Goal: Task Accomplishment & Management: Use online tool/utility

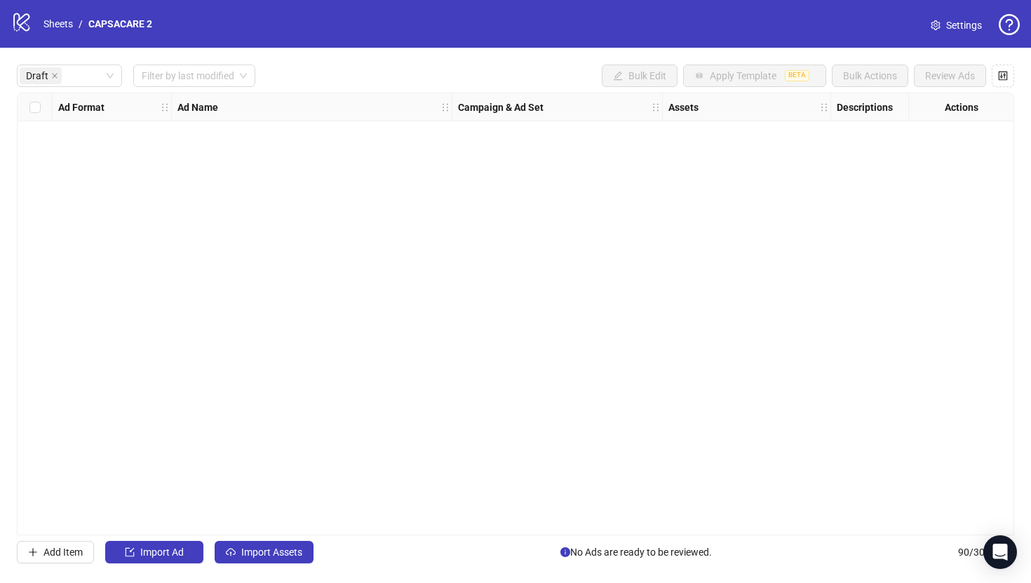
scroll to position [0, 1718]
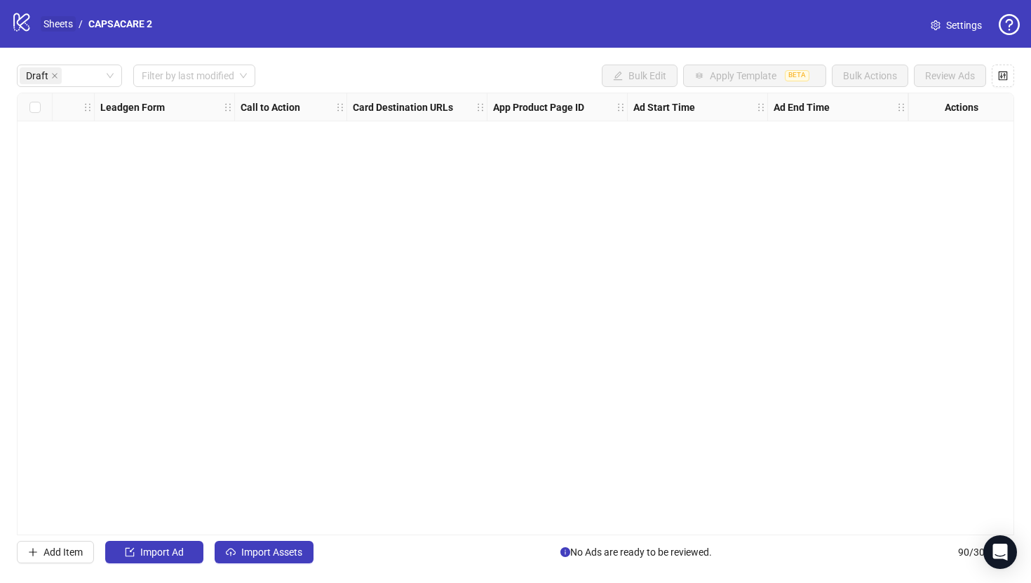
click at [49, 27] on link "Sheets" at bounding box center [58, 23] width 35 height 15
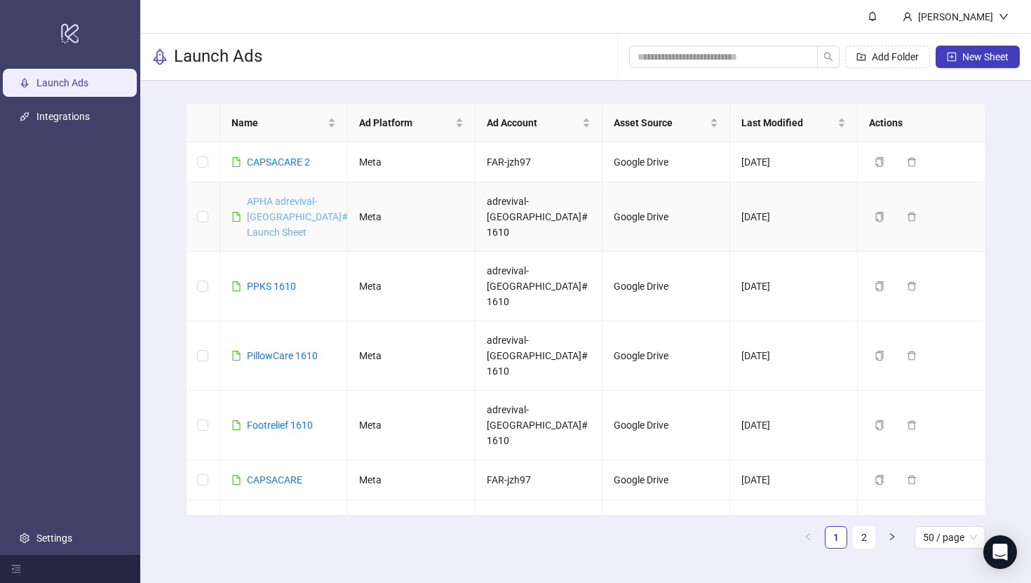
click at [296, 216] on link "APHA adrevival-[GEOGRAPHIC_DATA]#1610 Launch Sheet" at bounding box center [308, 217] width 123 height 42
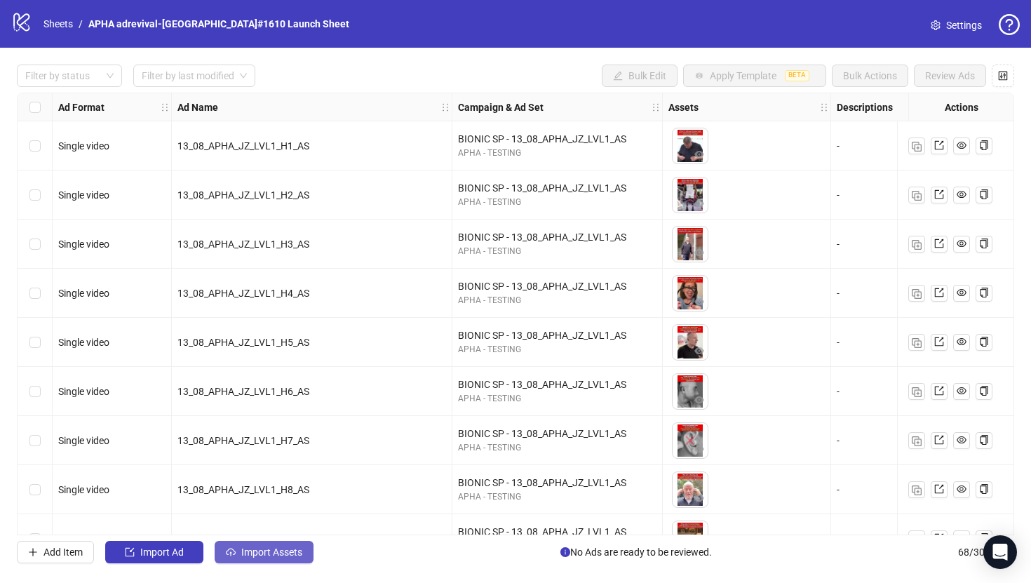
click at [292, 559] on button "Import Assets" at bounding box center [264, 552] width 99 height 22
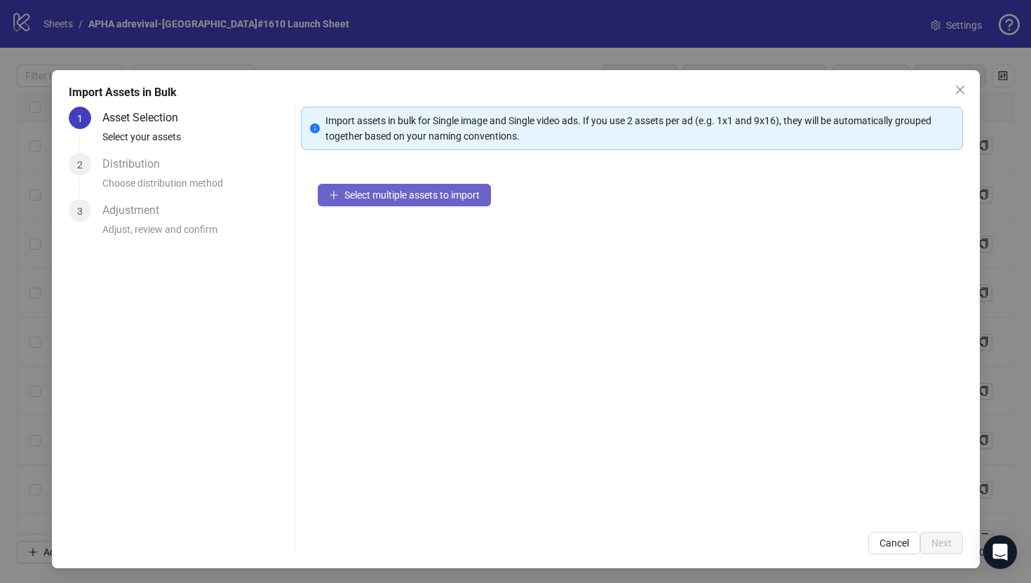
click at [439, 199] on span "Select multiple assets to import" at bounding box center [411, 194] width 135 height 11
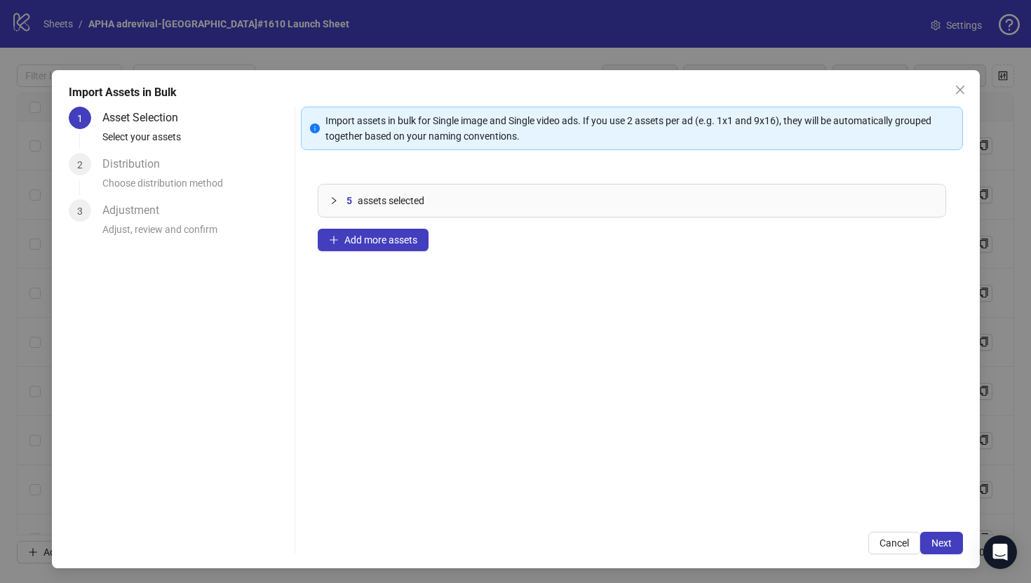
click at [413, 252] on div "5 assets selected Add more assets" at bounding box center [632, 341] width 662 height 348
click at [409, 238] on span "Add more assets" at bounding box center [380, 239] width 73 height 11
drag, startPoint x: 424, startPoint y: 196, endPoint x: 397, endPoint y: 243, distance: 55.0
click at [424, 197] on span "assets selected" at bounding box center [396, 200] width 67 height 15
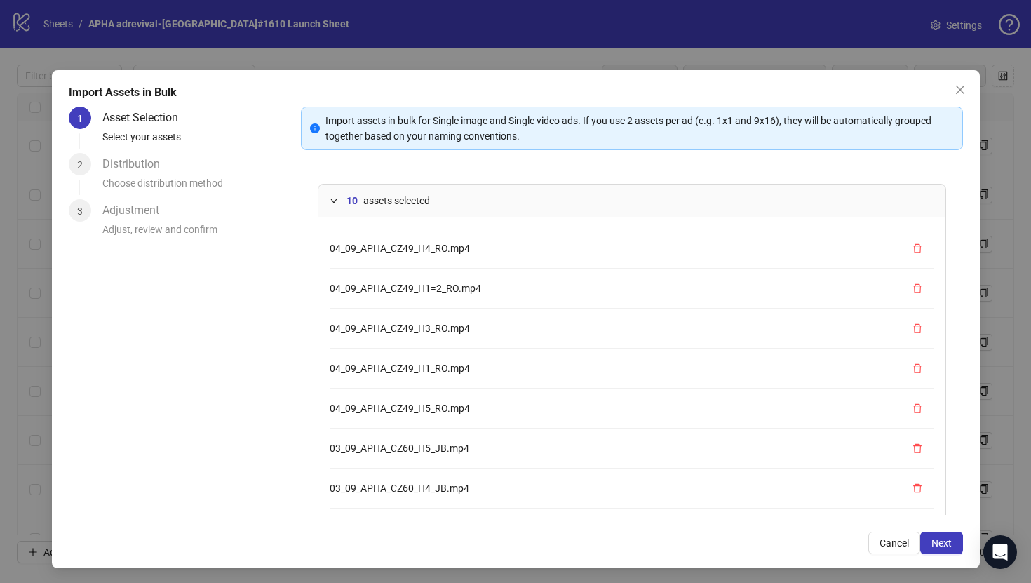
click at [410, 198] on span "assets selected" at bounding box center [396, 200] width 67 height 15
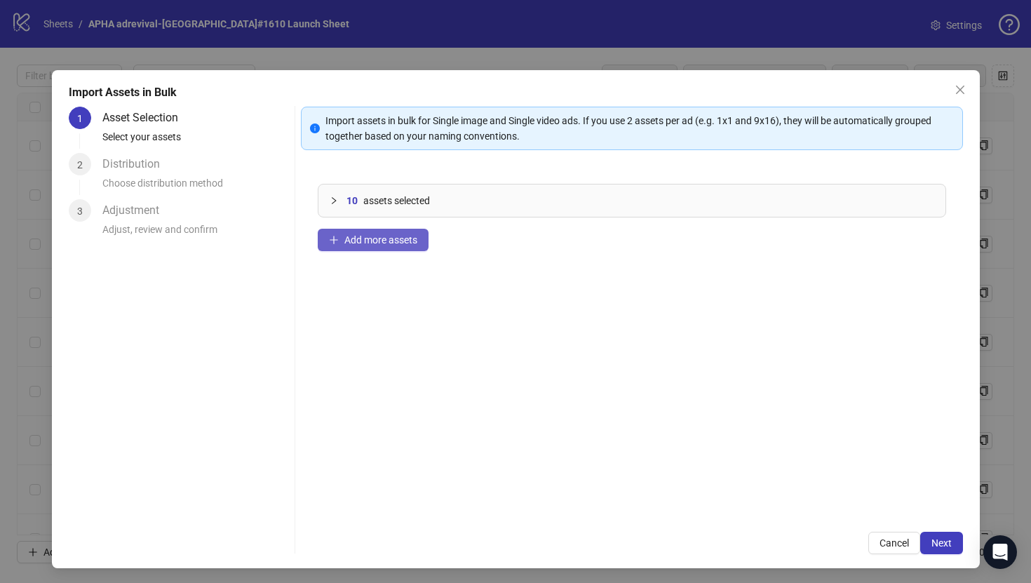
click at [403, 246] on button "Add more assets" at bounding box center [373, 240] width 111 height 22
click at [938, 541] on span "Next" at bounding box center [941, 542] width 20 height 11
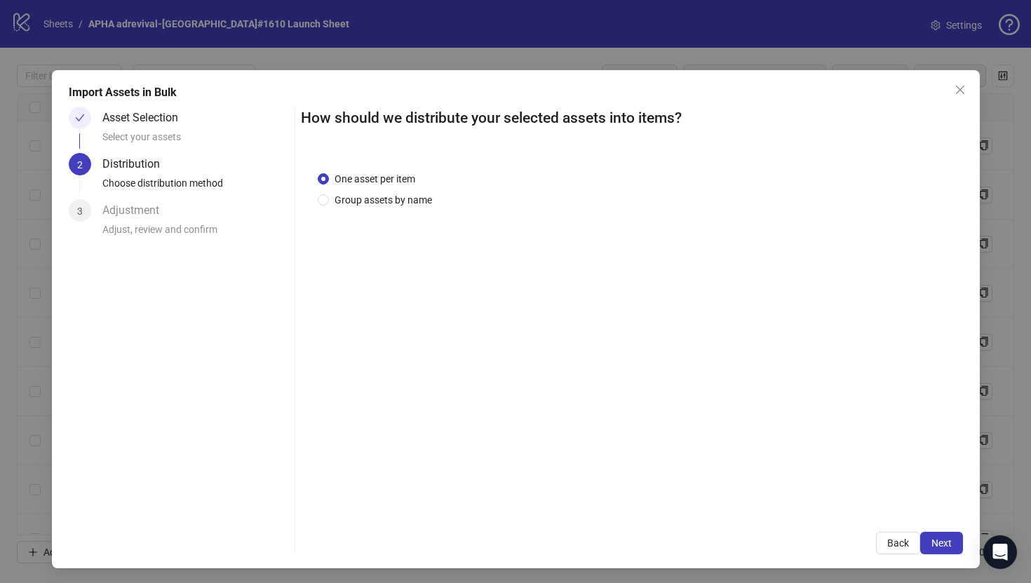
click at [947, 554] on div "Import Assets in Bulk Asset Selection Select your assets 2 Distribution Choose …" at bounding box center [516, 319] width 928 height 498
click at [947, 551] on button "Next" at bounding box center [941, 543] width 43 height 22
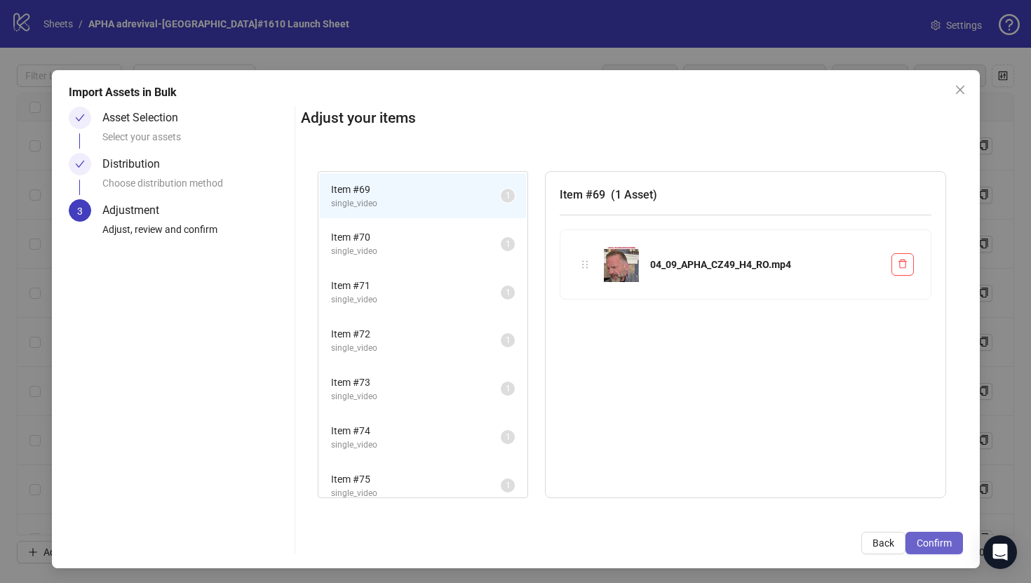
click at [947, 550] on button "Confirm" at bounding box center [934, 543] width 58 height 22
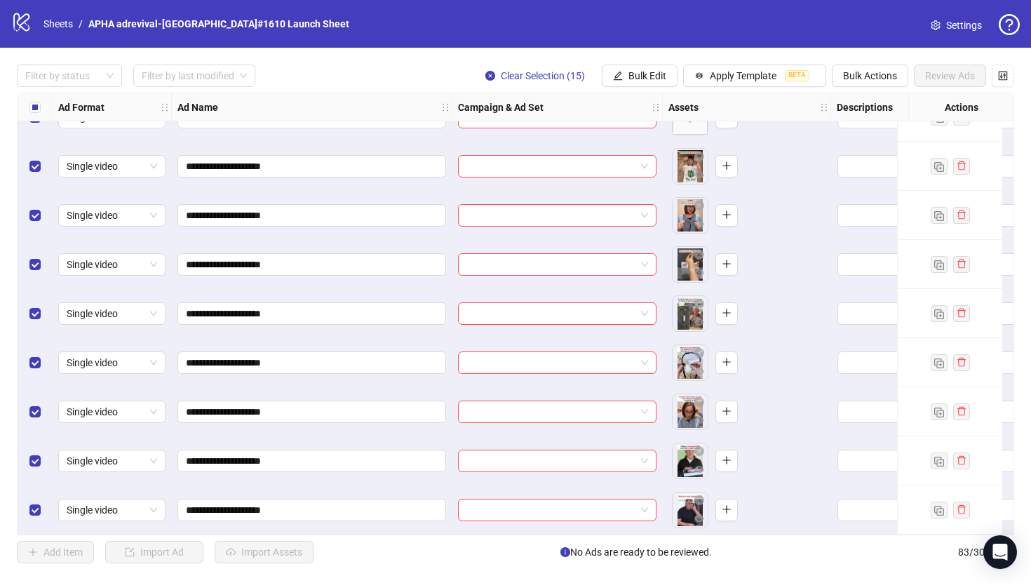
scroll to position [3183, 0]
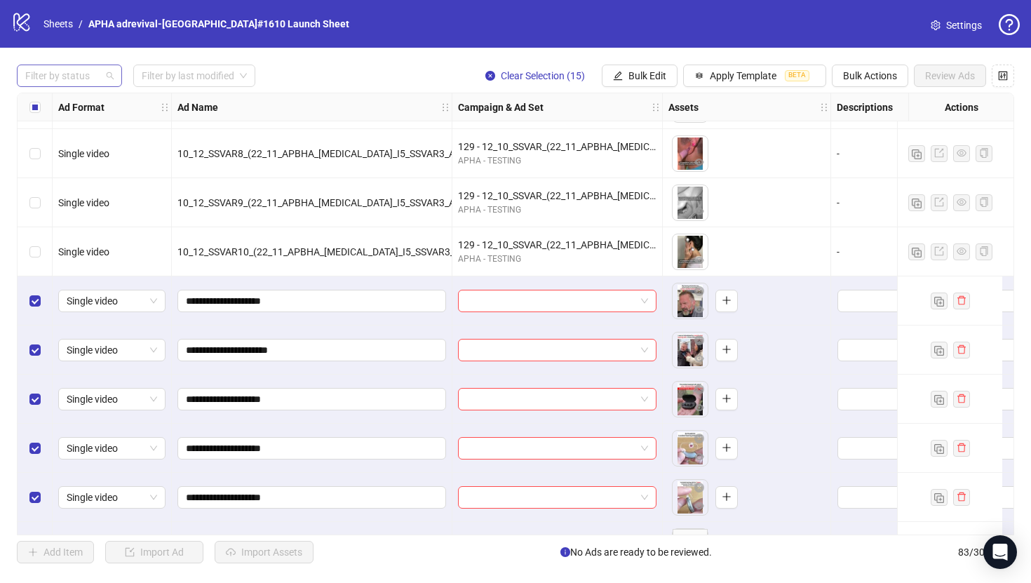
click at [95, 76] on div at bounding box center [62, 76] width 85 height 20
click at [92, 101] on div "Draft" at bounding box center [69, 104] width 83 height 15
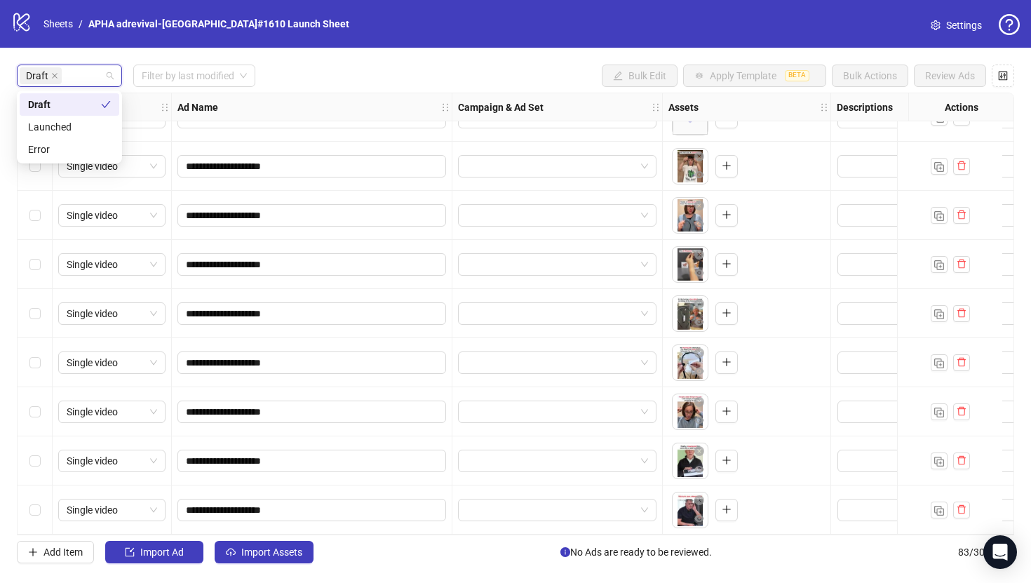
scroll to position [329, 0]
click at [290, 58] on div "**********" at bounding box center [515, 314] width 1031 height 532
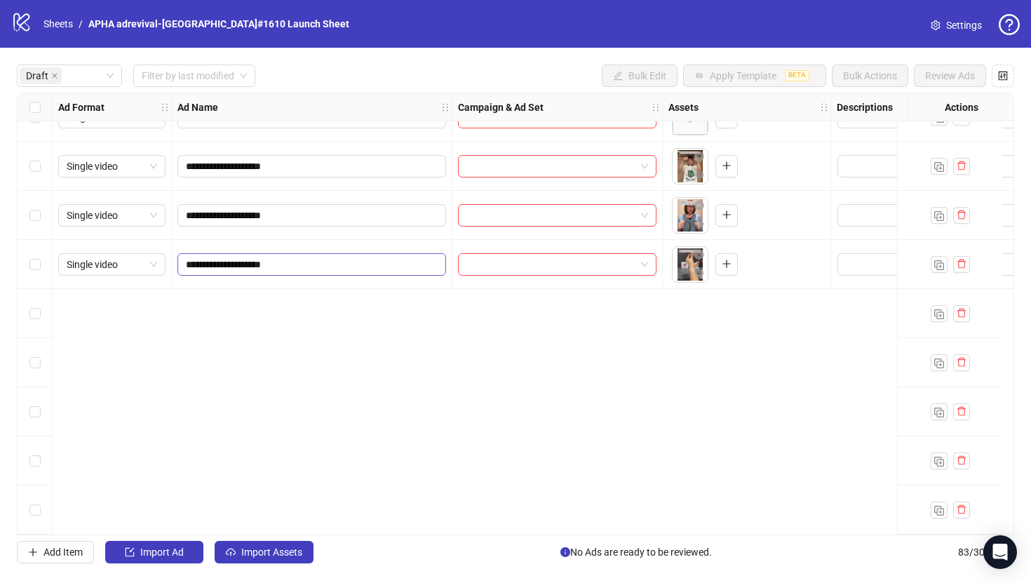
scroll to position [0, 0]
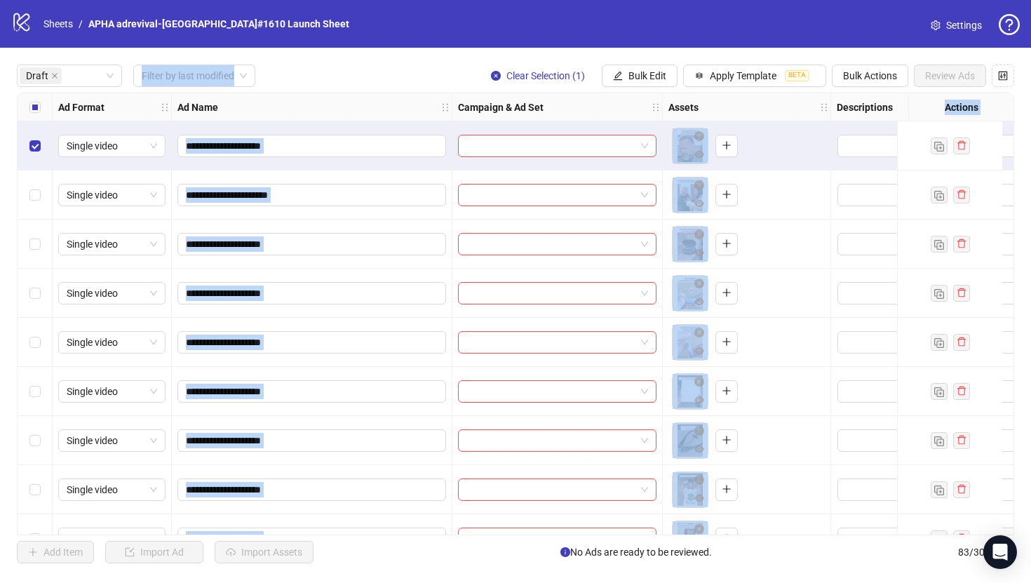
click at [42, 342] on div "Select row 5" at bounding box center [35, 342] width 35 height 49
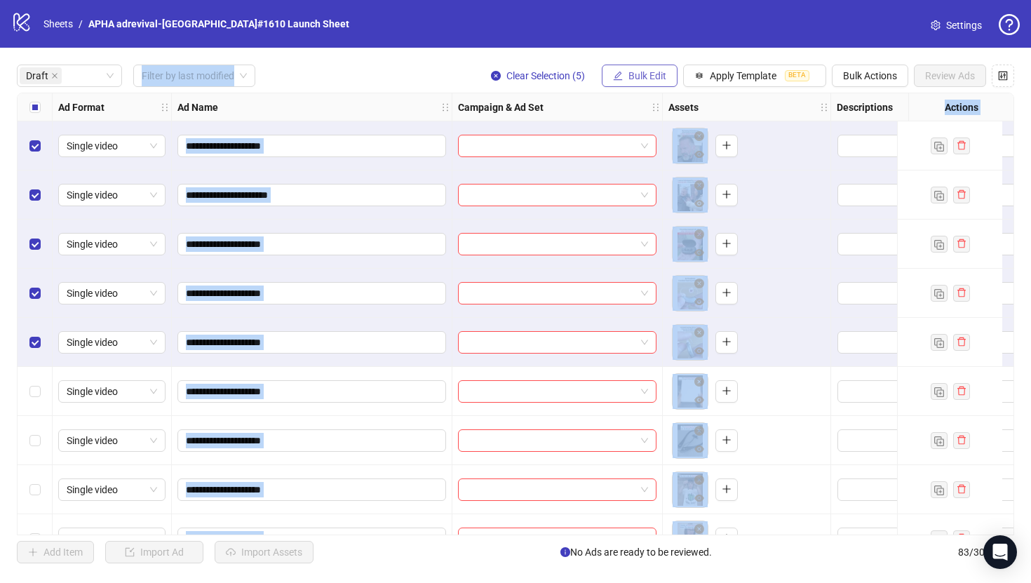
click at [624, 73] on button "Bulk Edit" at bounding box center [640, 76] width 76 height 22
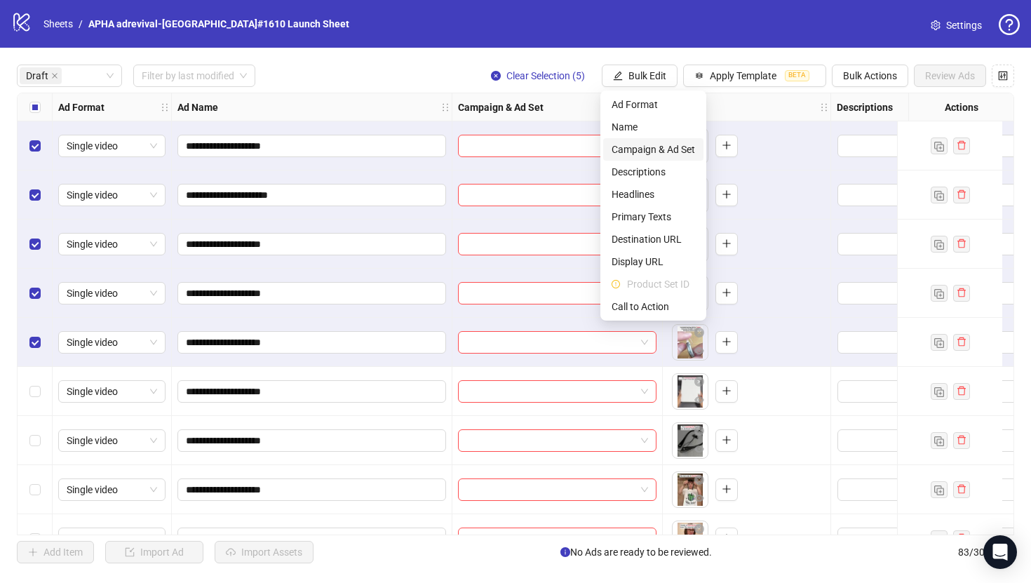
click at [651, 142] on span "Campaign & Ad Set" at bounding box center [653, 149] width 83 height 15
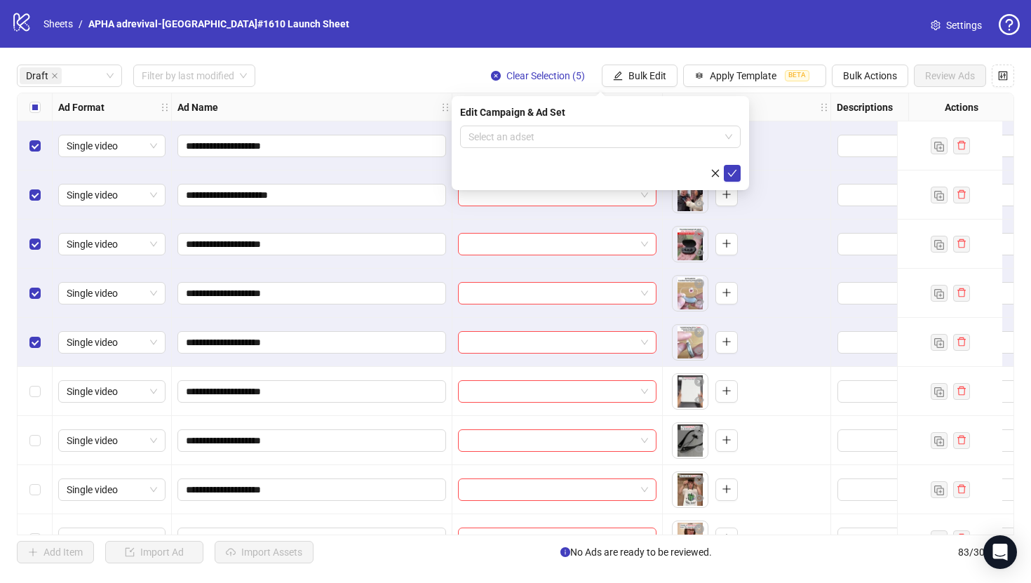
click at [651, 141] on input "search" at bounding box center [593, 136] width 251 height 21
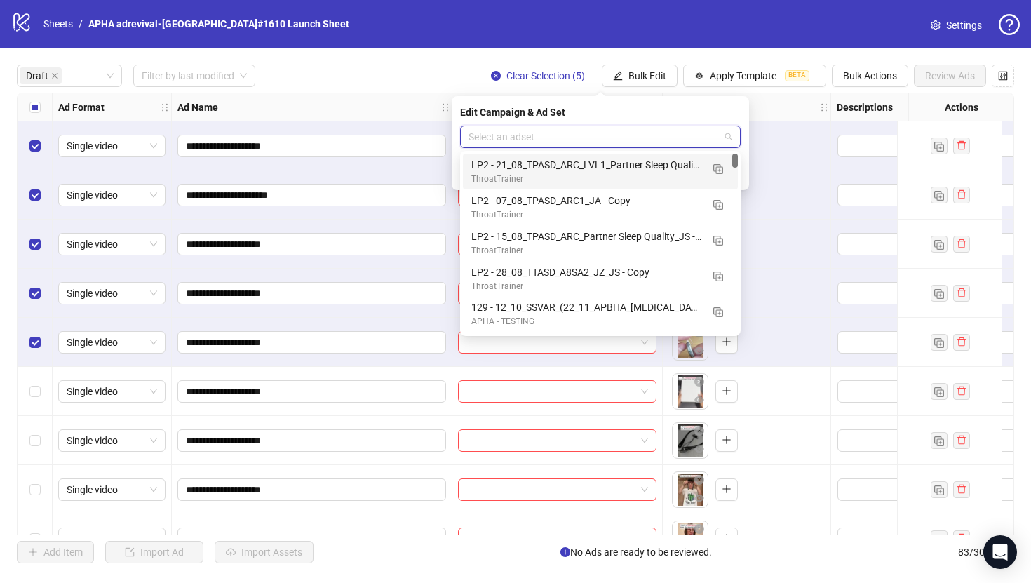
paste input "**********"
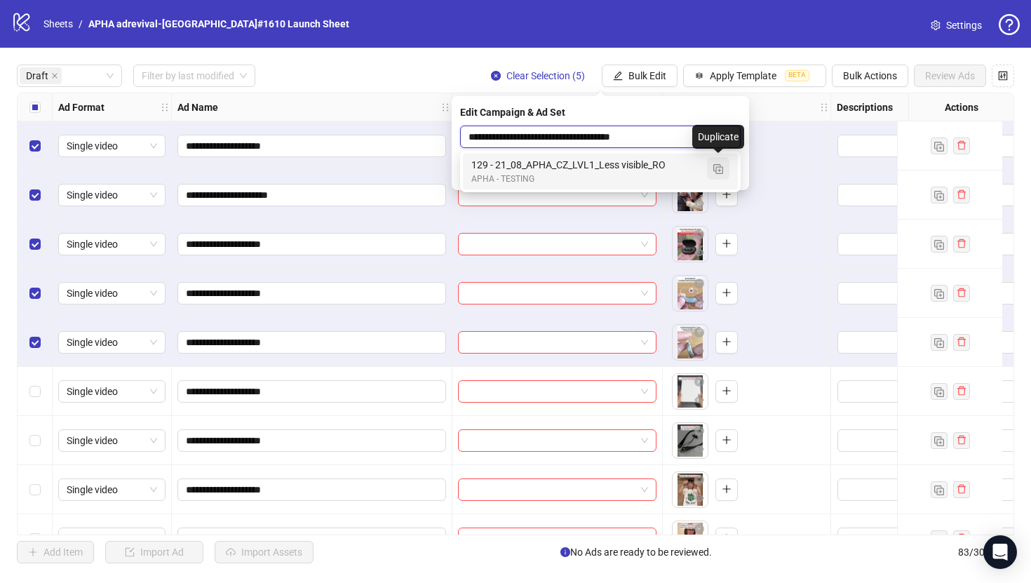
click at [719, 168] on img "button" at bounding box center [718, 169] width 10 height 10
type input "**********"
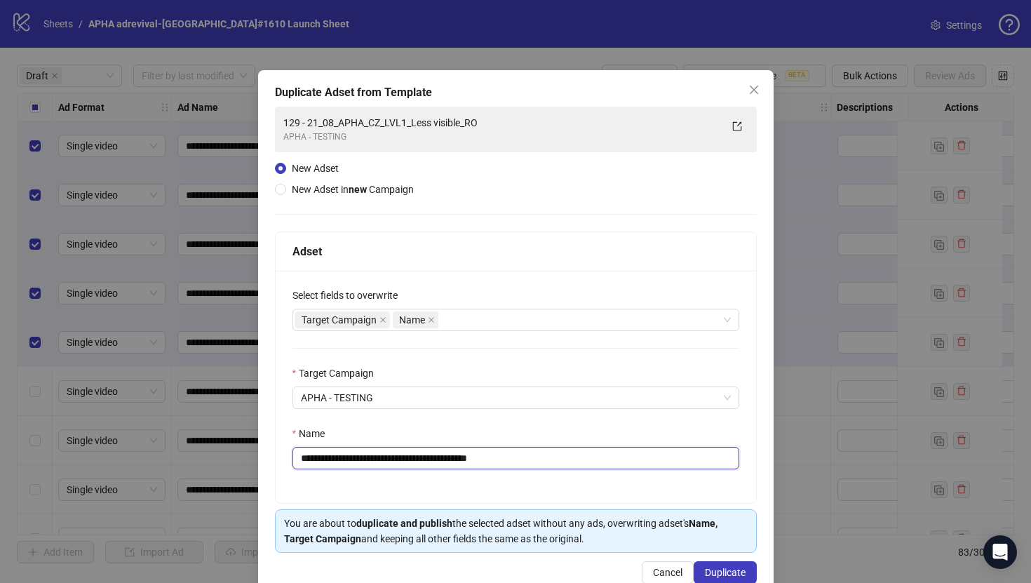
click at [536, 456] on input "**********" at bounding box center [515, 458] width 447 height 22
paste input "text"
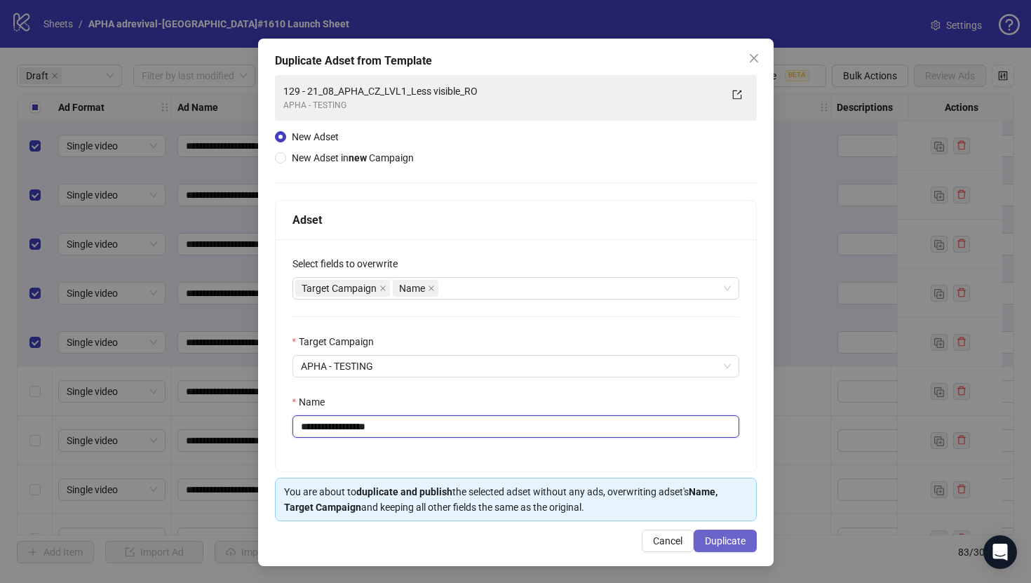
type input "**********"
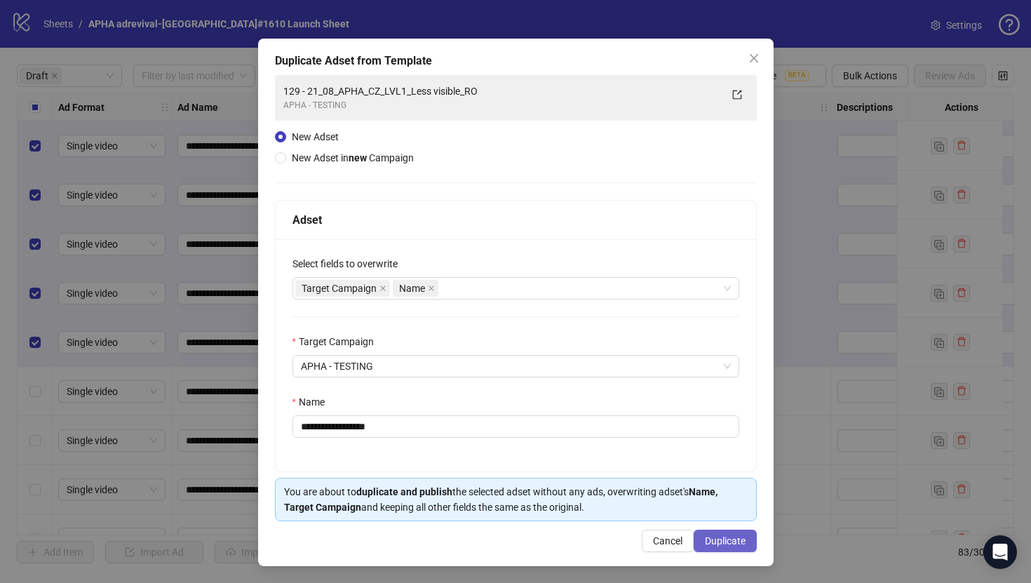
click at [709, 544] on span "Duplicate" at bounding box center [725, 540] width 41 height 11
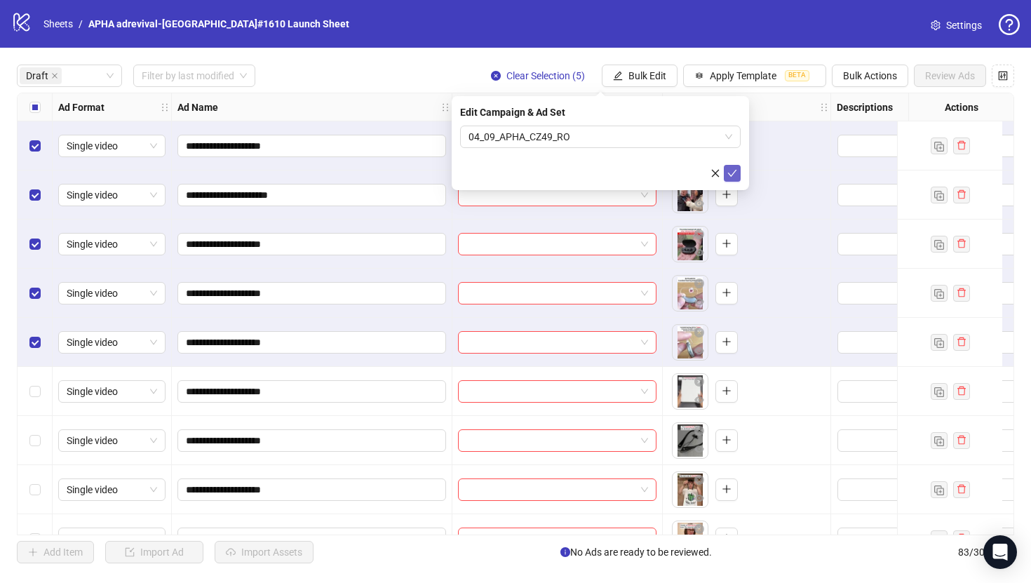
click at [735, 177] on icon "check" at bounding box center [732, 173] width 10 height 10
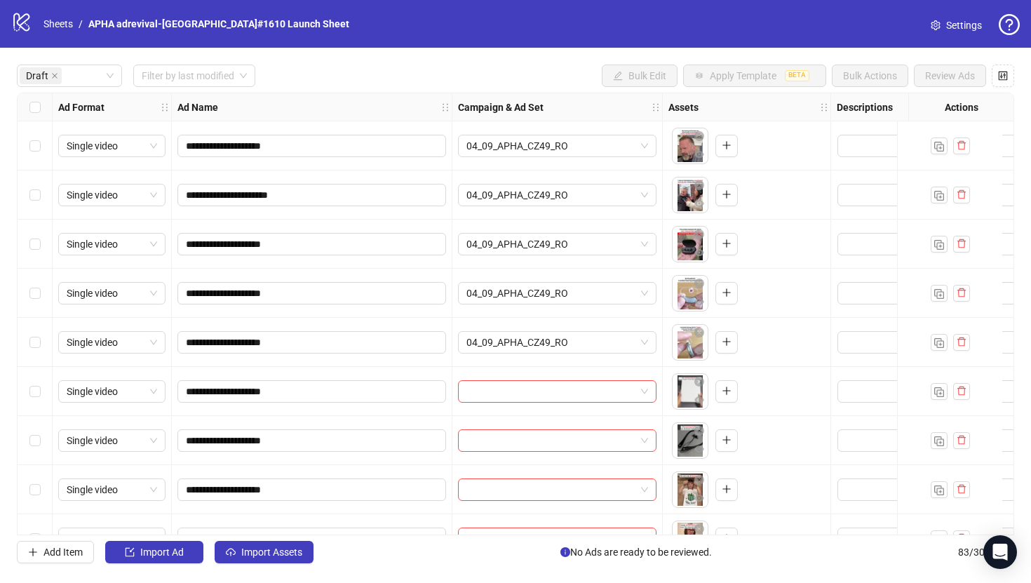
click at [26, 394] on div "Select row 6" at bounding box center [35, 391] width 35 height 49
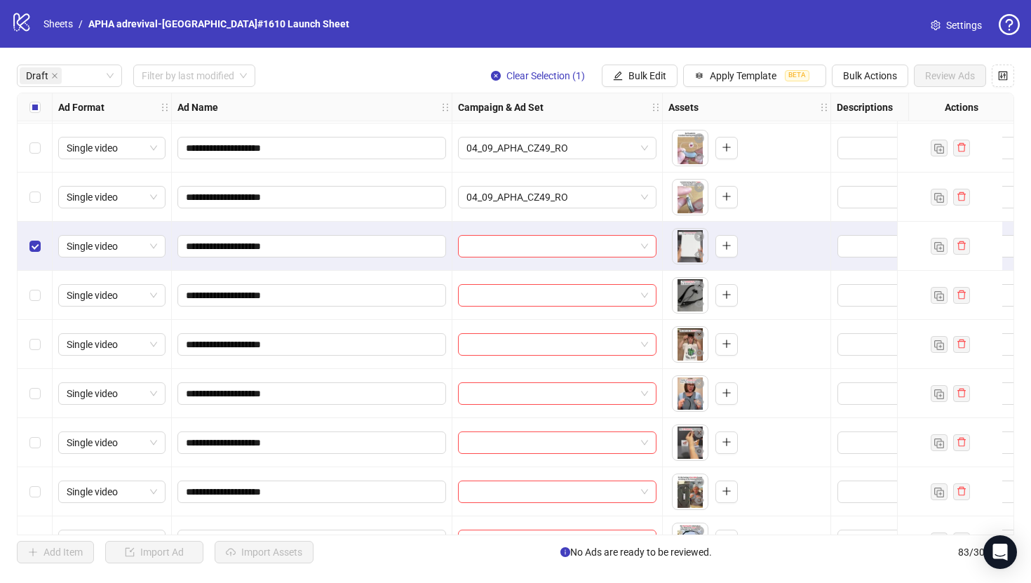
scroll to position [147, 0]
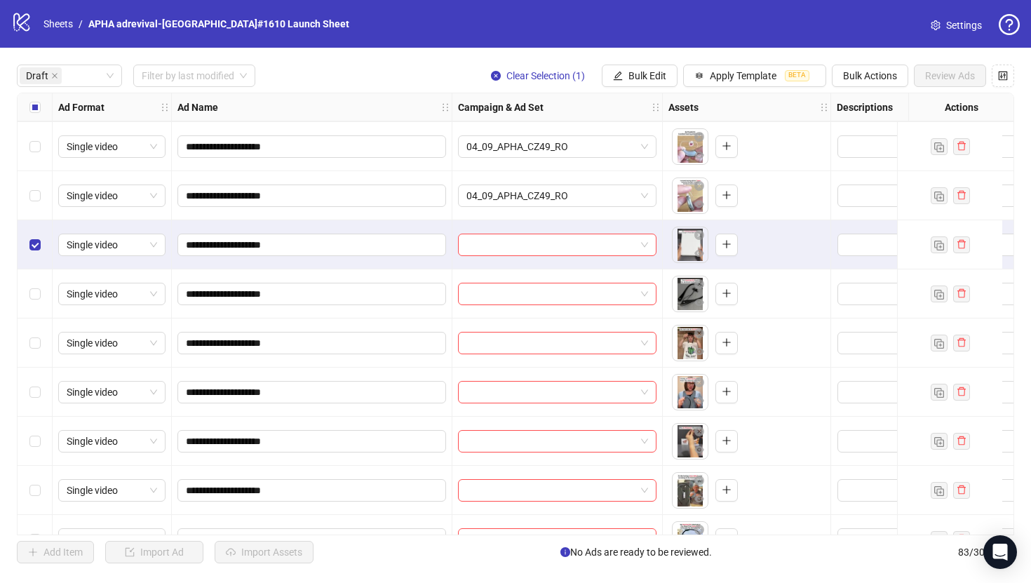
click at [34, 449] on div "Select row 10" at bounding box center [35, 441] width 35 height 49
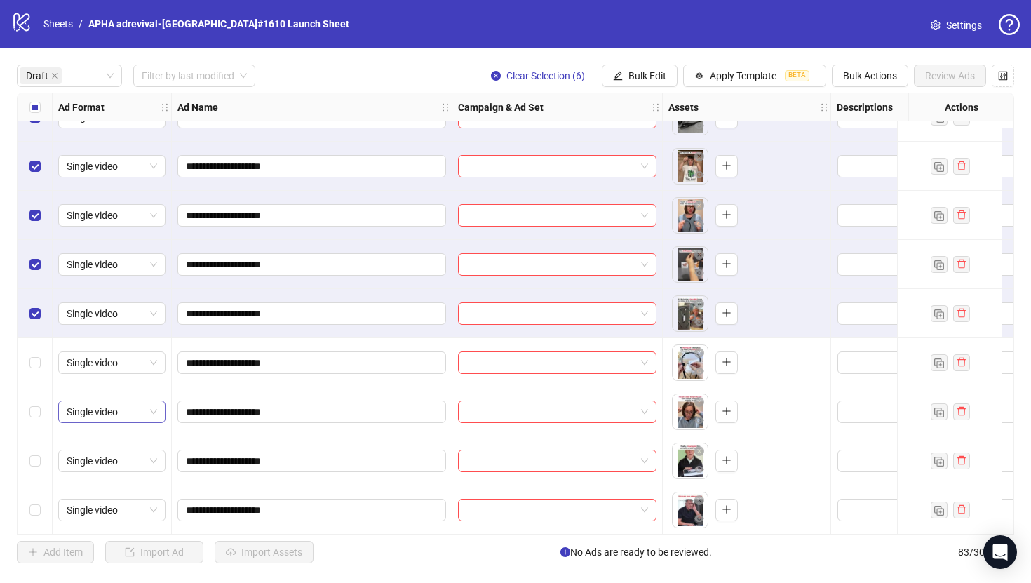
scroll to position [283, 0]
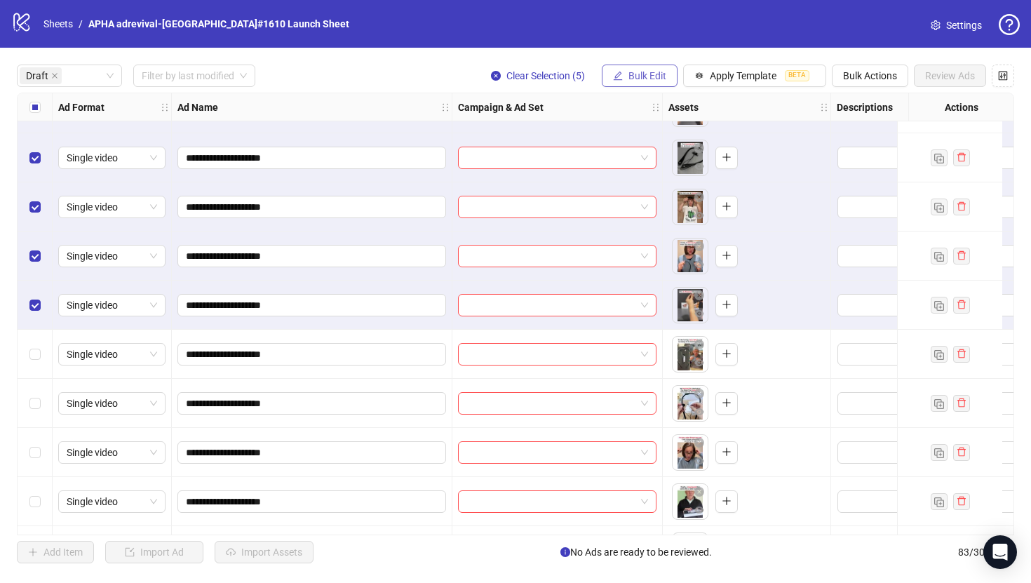
click at [652, 70] on span "Bulk Edit" at bounding box center [647, 75] width 38 height 11
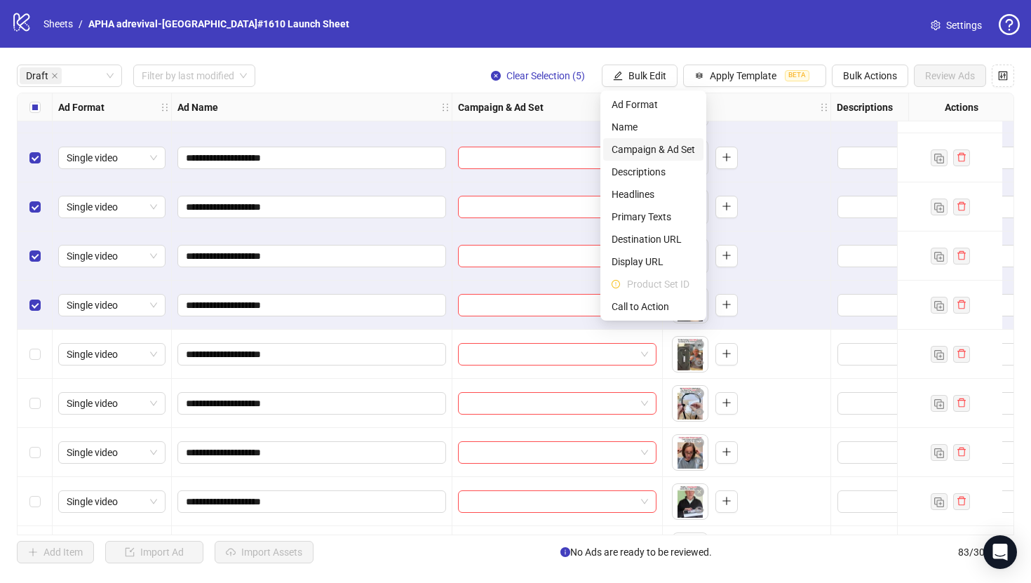
click at [651, 144] on span "Campaign & Ad Set" at bounding box center [653, 149] width 83 height 15
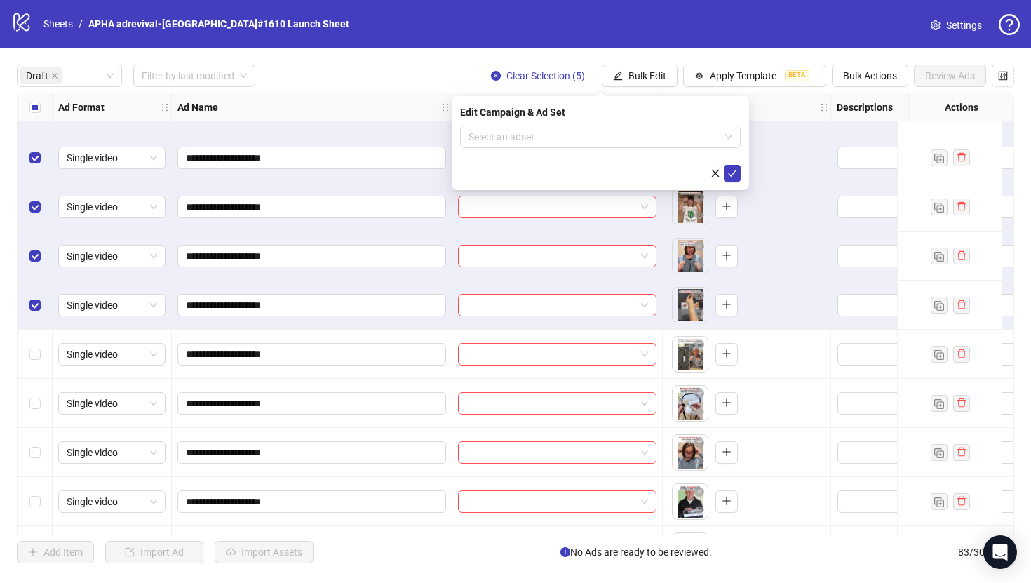
click at [634, 151] on form "Select an adset" at bounding box center [600, 154] width 281 height 56
click at [634, 144] on input "search" at bounding box center [593, 136] width 251 height 21
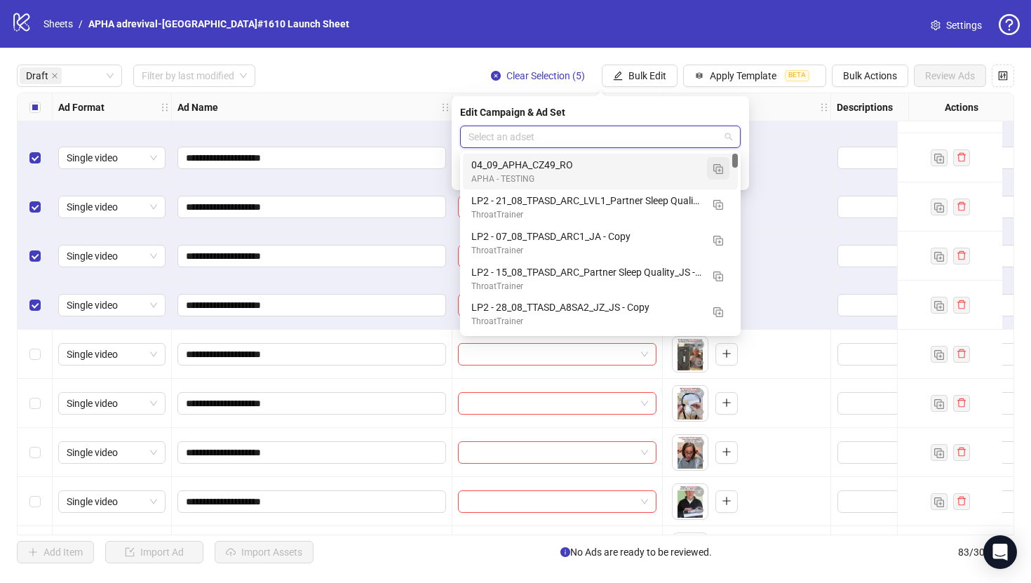
click at [715, 175] on button "button" at bounding box center [718, 168] width 22 height 22
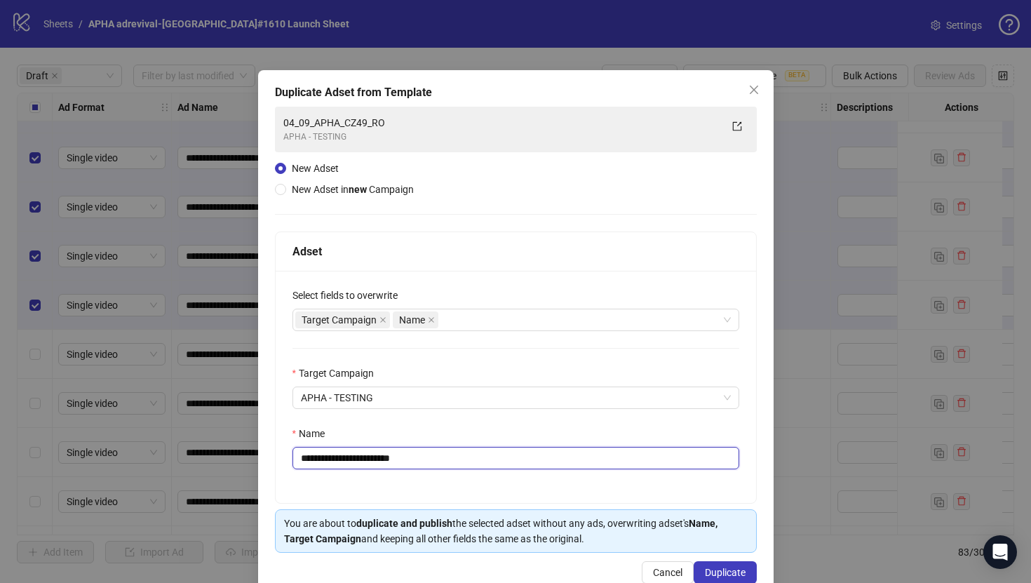
click at [570, 463] on input "**********" at bounding box center [515, 458] width 447 height 22
paste input "text"
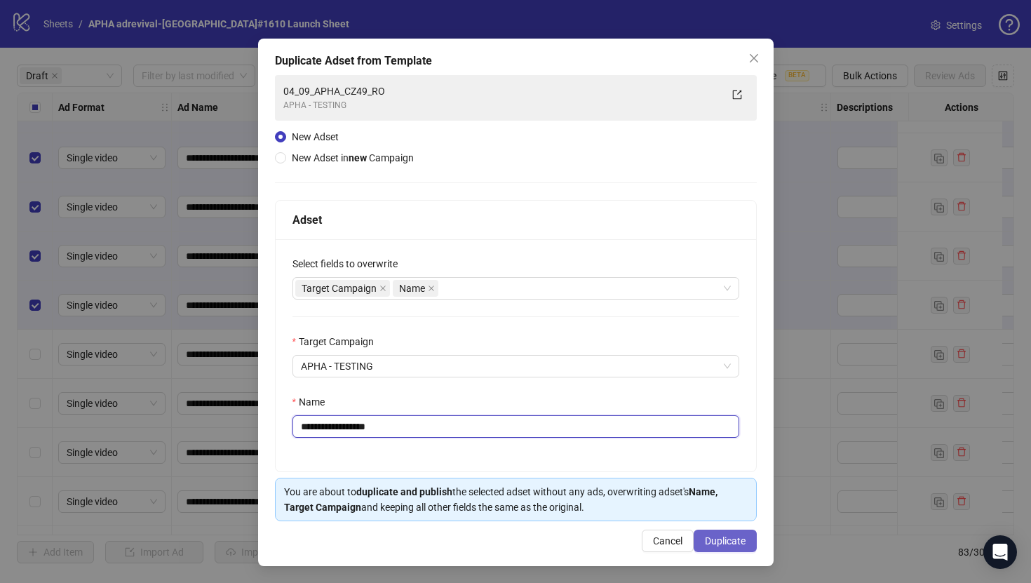
type input "**********"
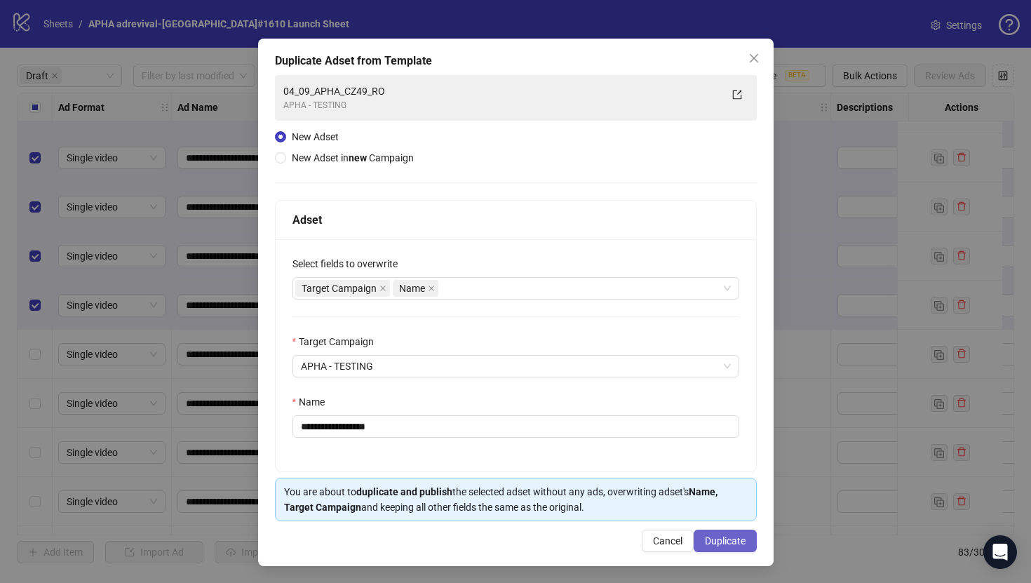
click at [746, 539] on button "Duplicate" at bounding box center [725, 540] width 63 height 22
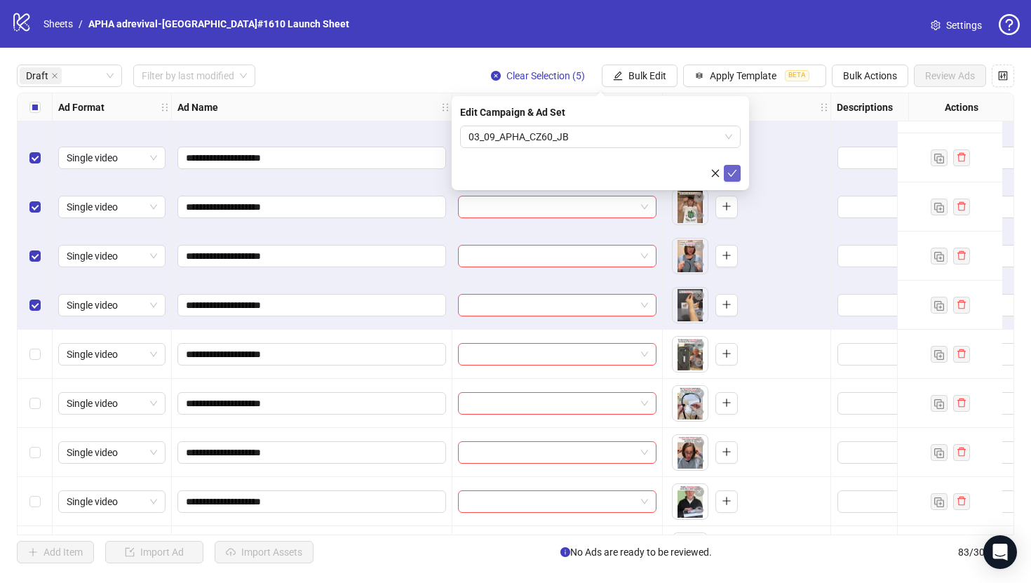
click at [734, 178] on span "submit" at bounding box center [732, 173] width 10 height 11
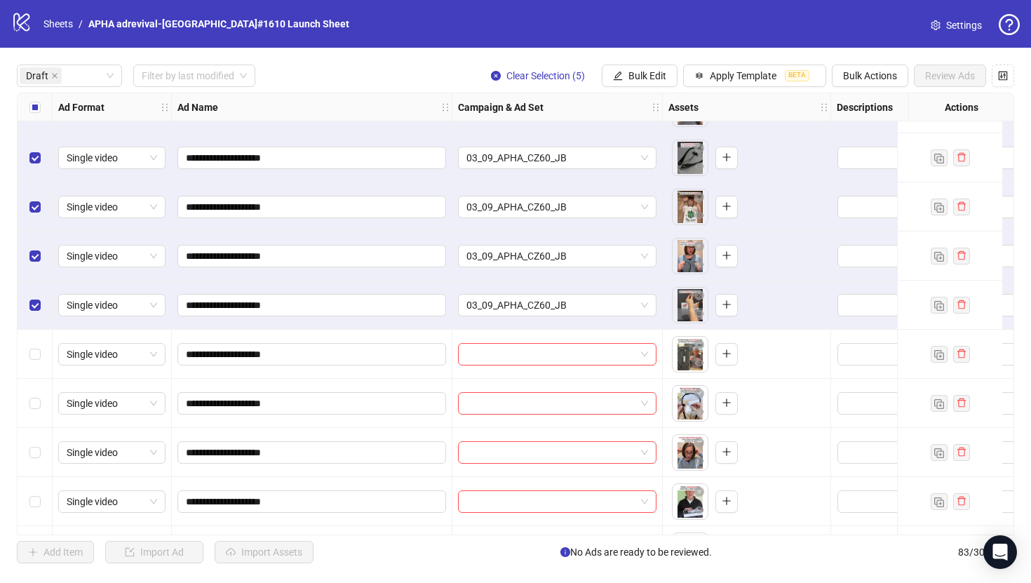
scroll to position [329, 0]
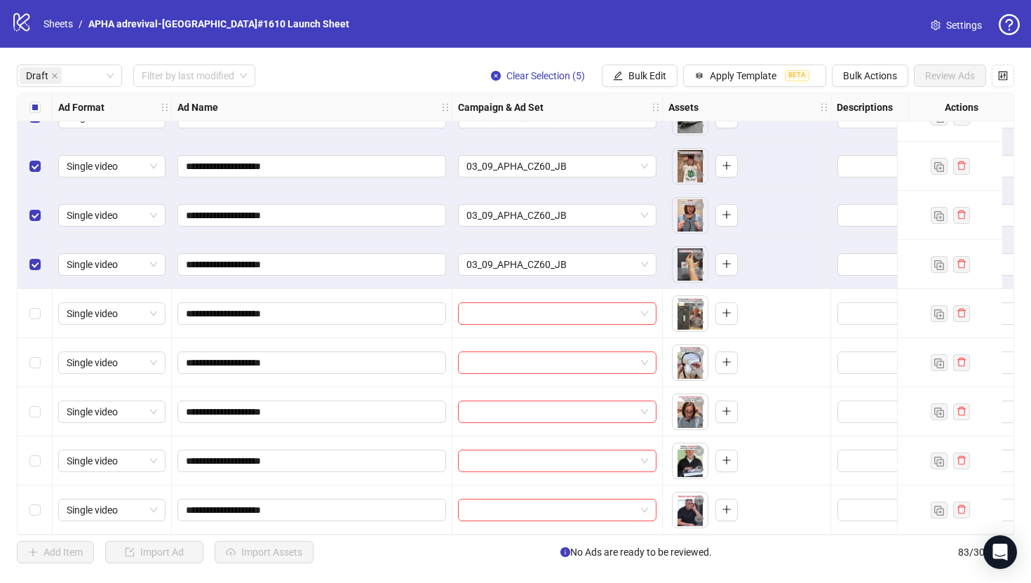
click at [38, 115] on div "Select all rows" at bounding box center [35, 107] width 35 height 28
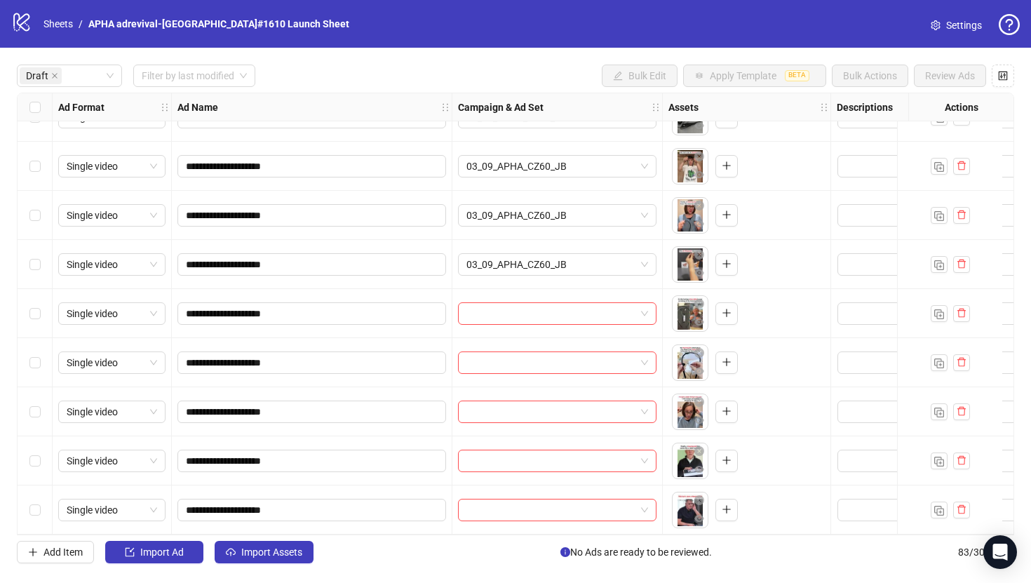
click at [43, 304] on div "Select row 11" at bounding box center [35, 313] width 35 height 49
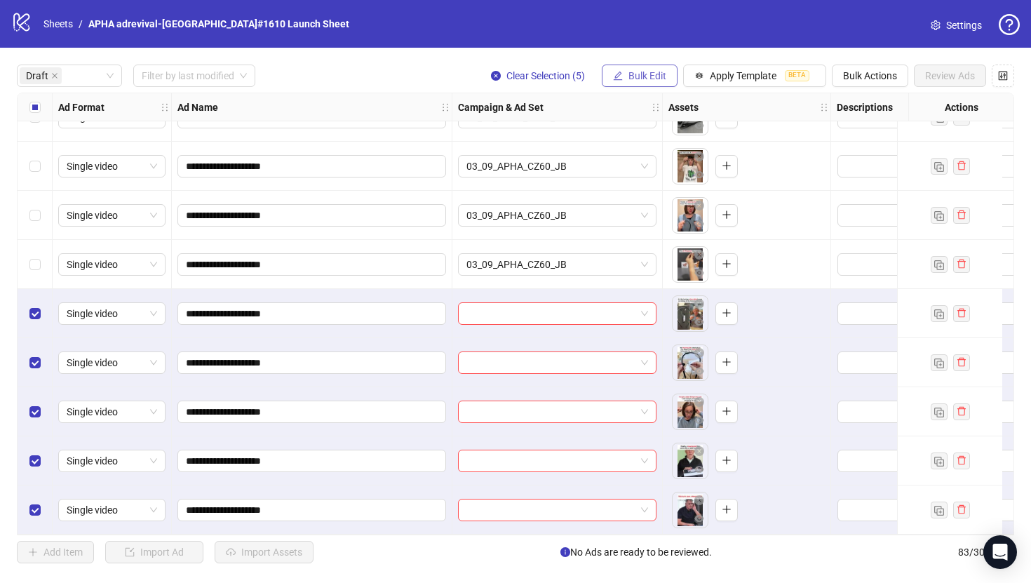
click at [645, 86] on button "Bulk Edit" at bounding box center [640, 76] width 76 height 22
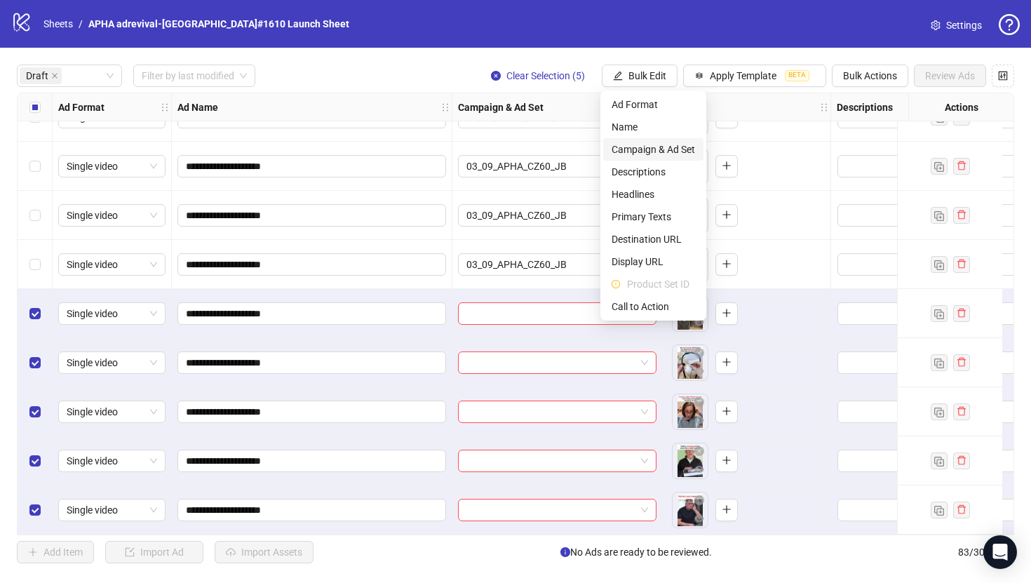
click at [652, 158] on li "Campaign & Ad Set" at bounding box center [653, 149] width 100 height 22
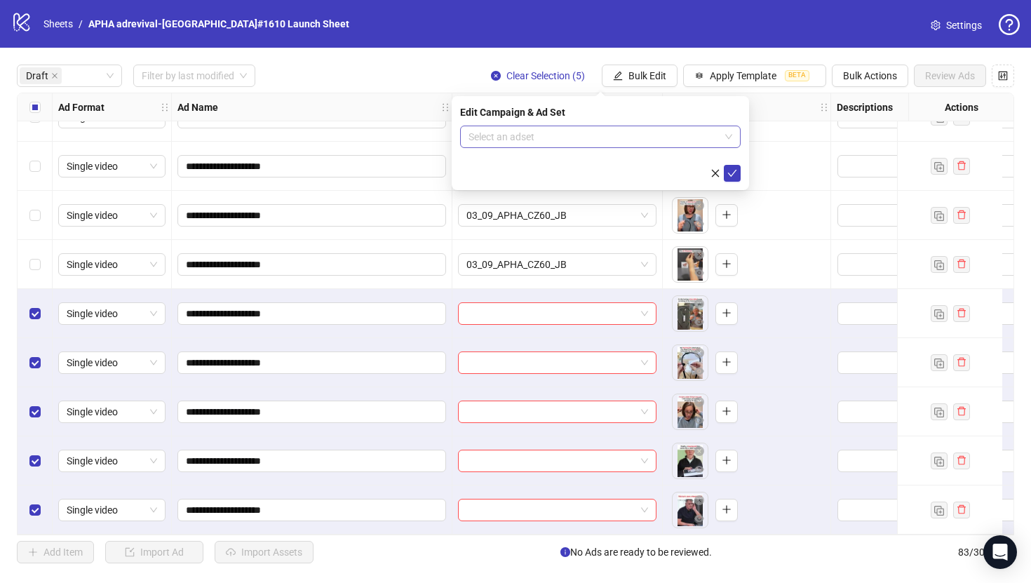
click at [649, 135] on input "search" at bounding box center [593, 136] width 251 height 21
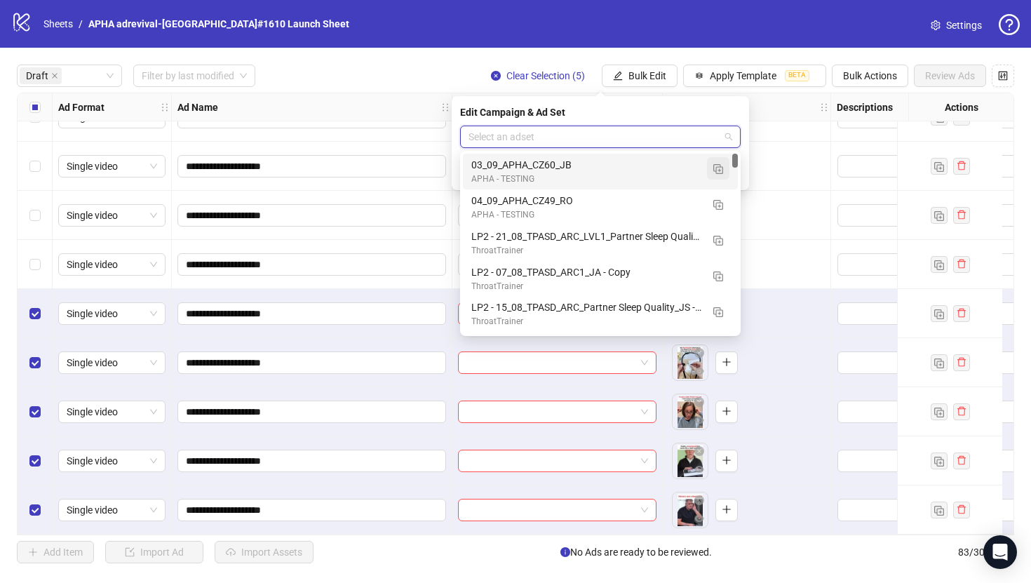
click at [711, 168] on button "button" at bounding box center [718, 168] width 22 height 22
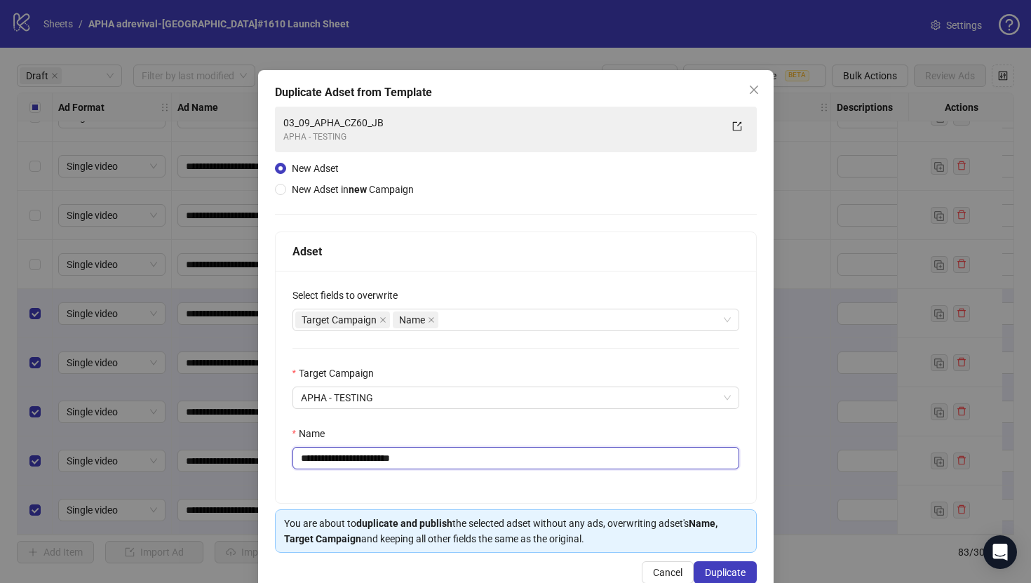
click at [563, 454] on input "**********" at bounding box center [515, 458] width 447 height 22
paste input "text"
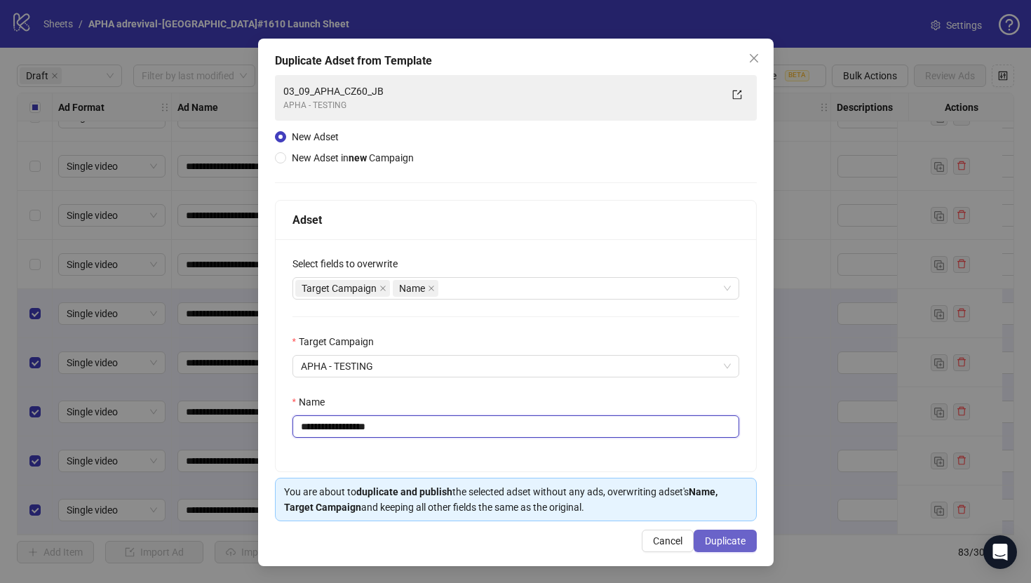
type input "**********"
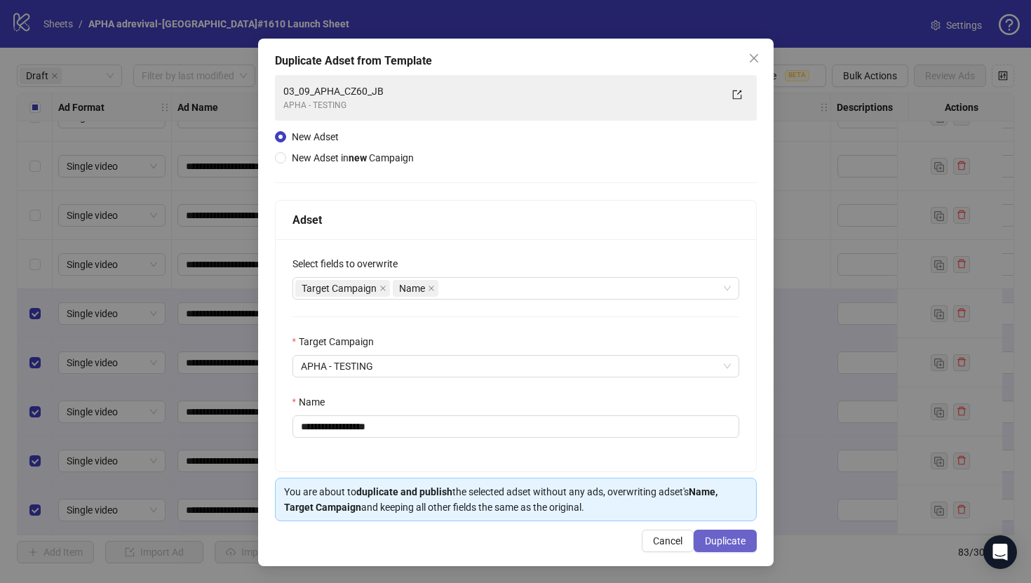
click at [724, 544] on span "Duplicate" at bounding box center [725, 540] width 41 height 11
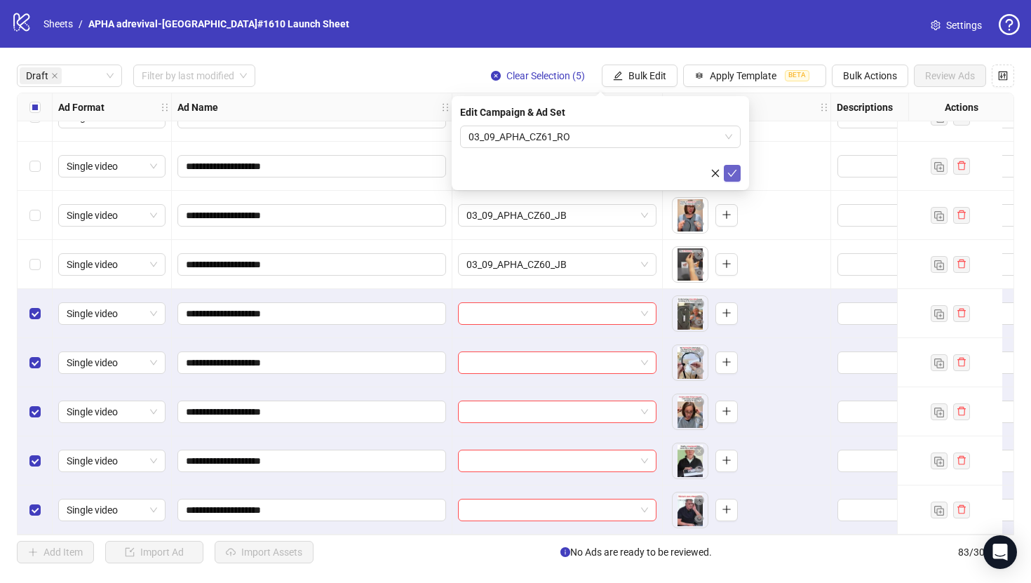
click at [739, 177] on button "submit" at bounding box center [732, 173] width 17 height 17
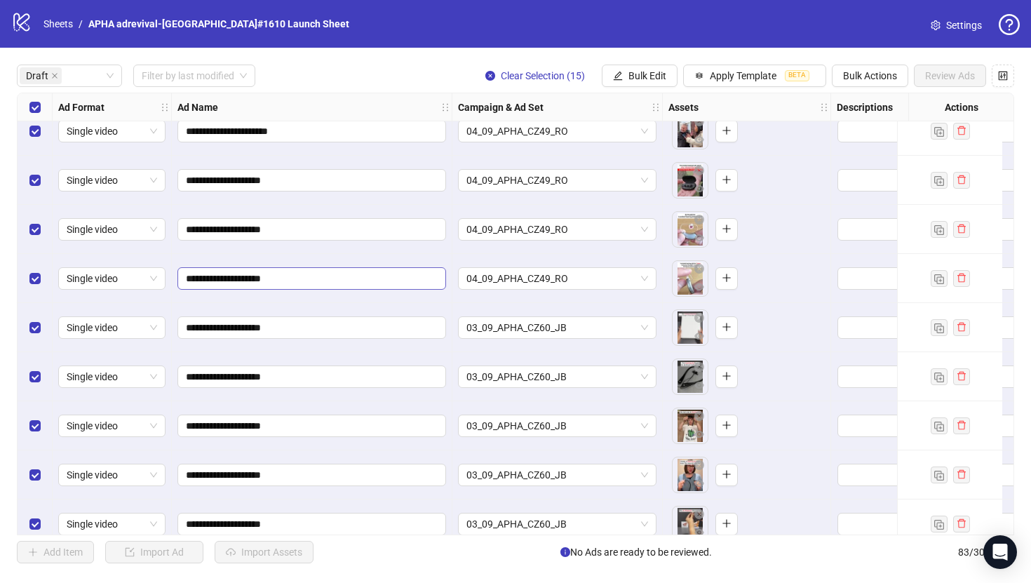
scroll to position [0, 0]
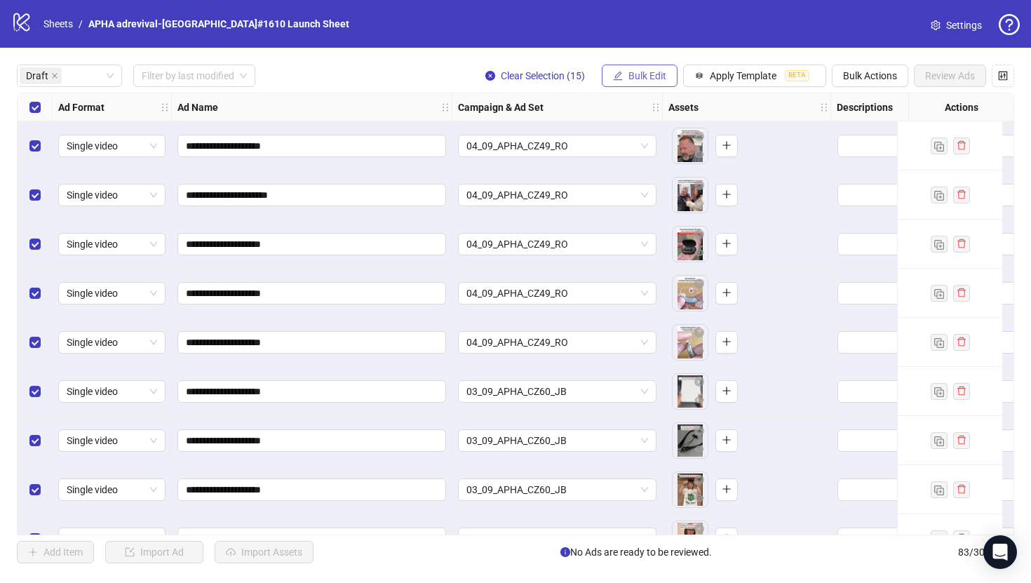
click at [631, 66] on button "Bulk Edit" at bounding box center [640, 76] width 76 height 22
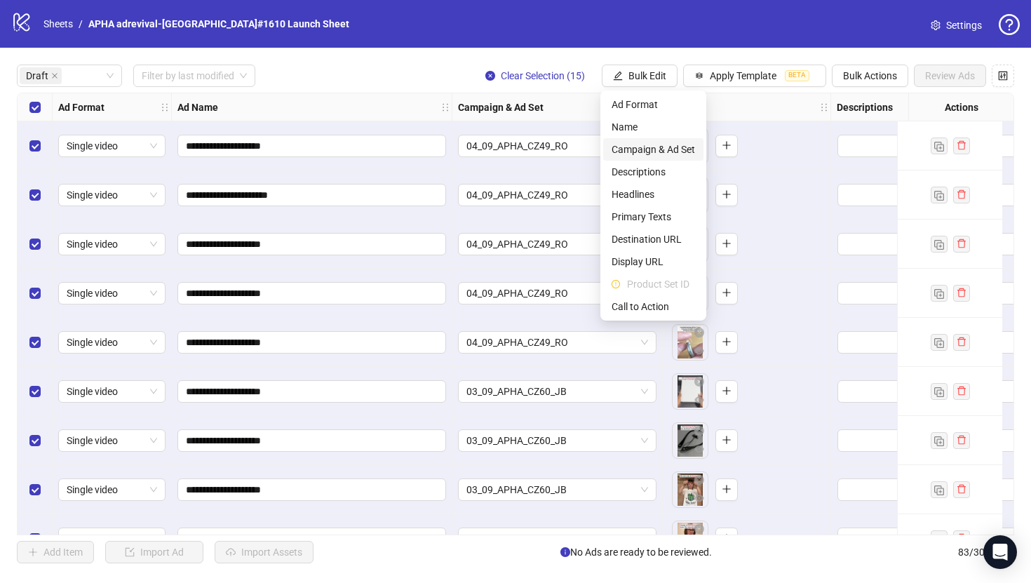
click at [651, 155] on span "Campaign & Ad Set" at bounding box center [653, 149] width 83 height 15
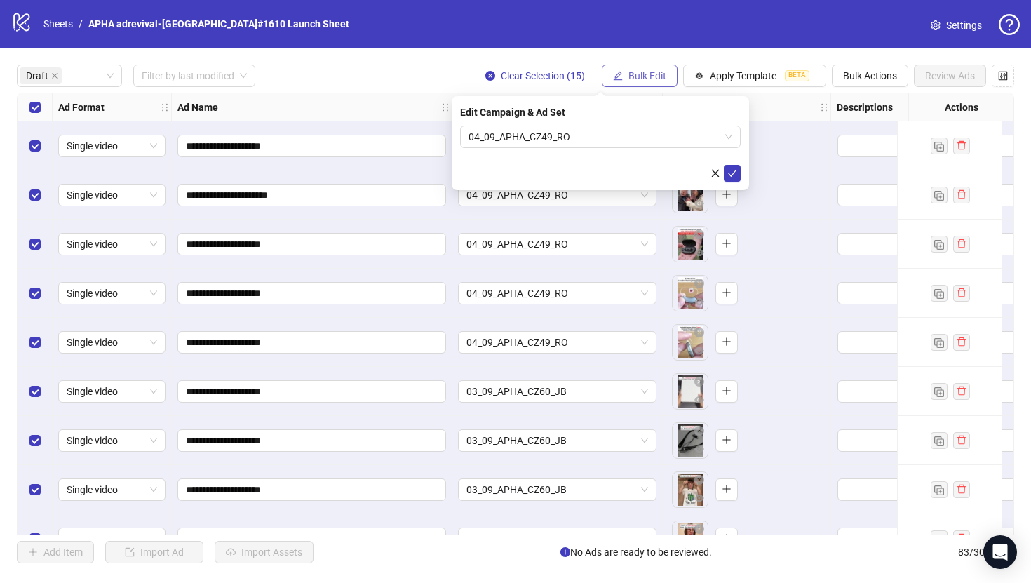
click at [639, 75] on span "Bulk Edit" at bounding box center [647, 75] width 38 height 11
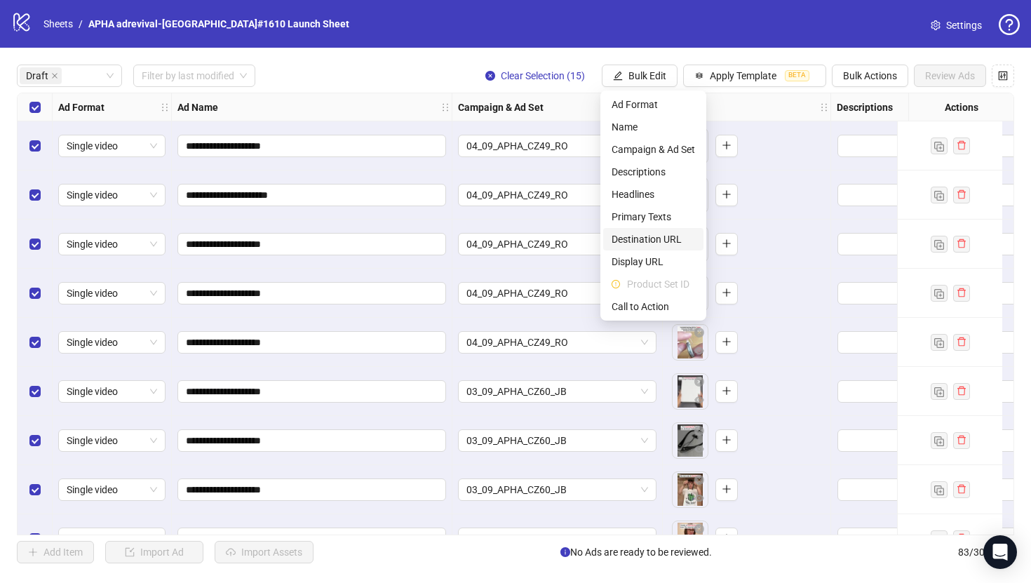
click at [656, 240] on span "Destination URL" at bounding box center [653, 238] width 83 height 15
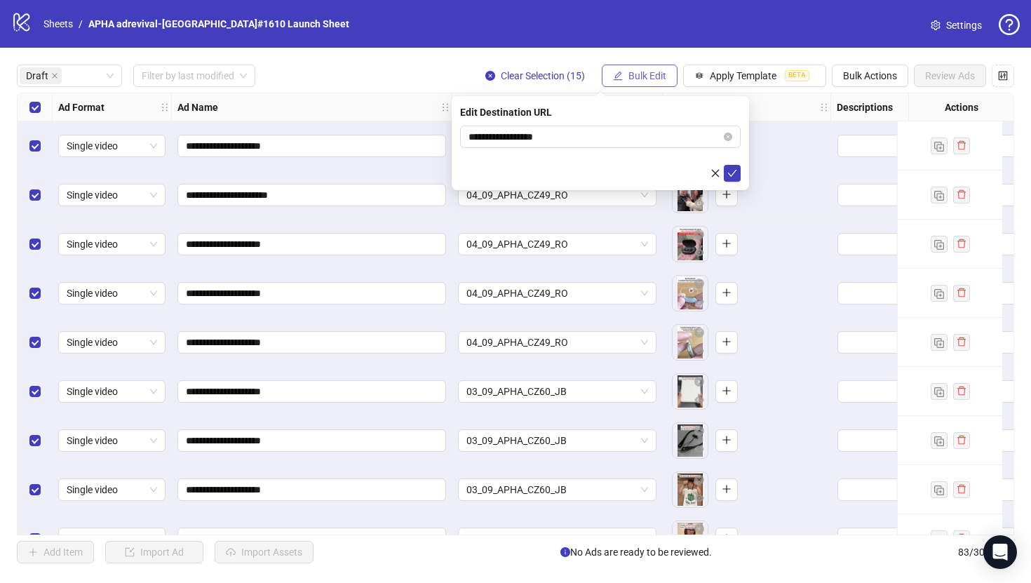
click at [648, 85] on button "Bulk Edit" at bounding box center [640, 76] width 76 height 22
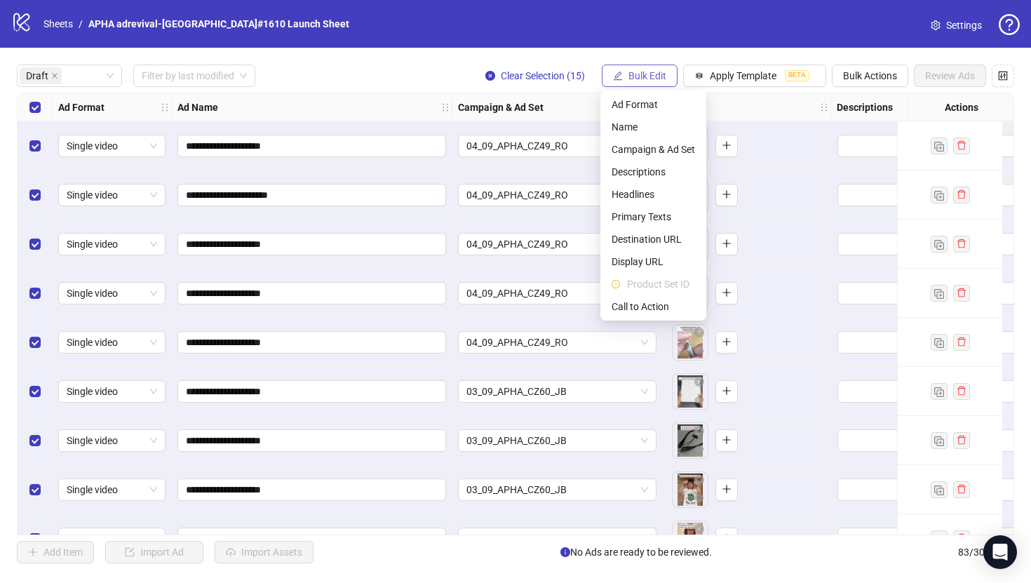
click at [648, 85] on button "Bulk Edit" at bounding box center [640, 76] width 76 height 22
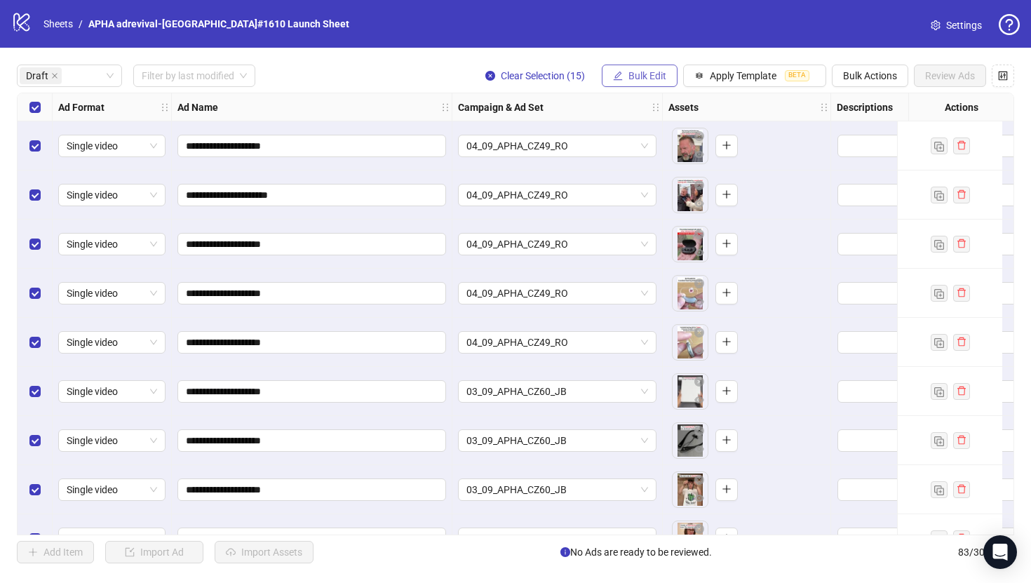
click at [648, 85] on button "Bulk Edit" at bounding box center [640, 76] width 76 height 22
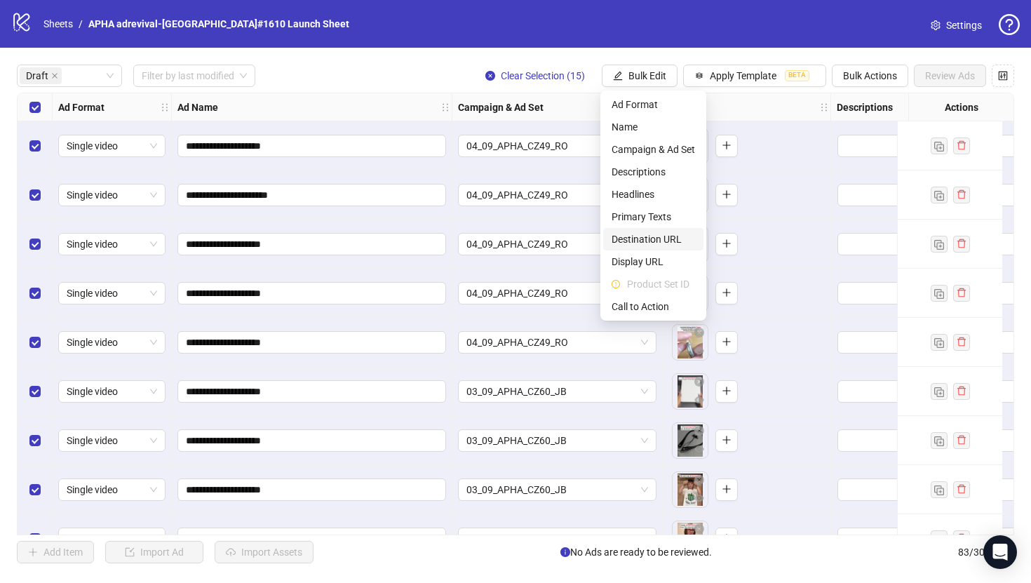
click at [657, 236] on span "Destination URL" at bounding box center [653, 238] width 83 height 15
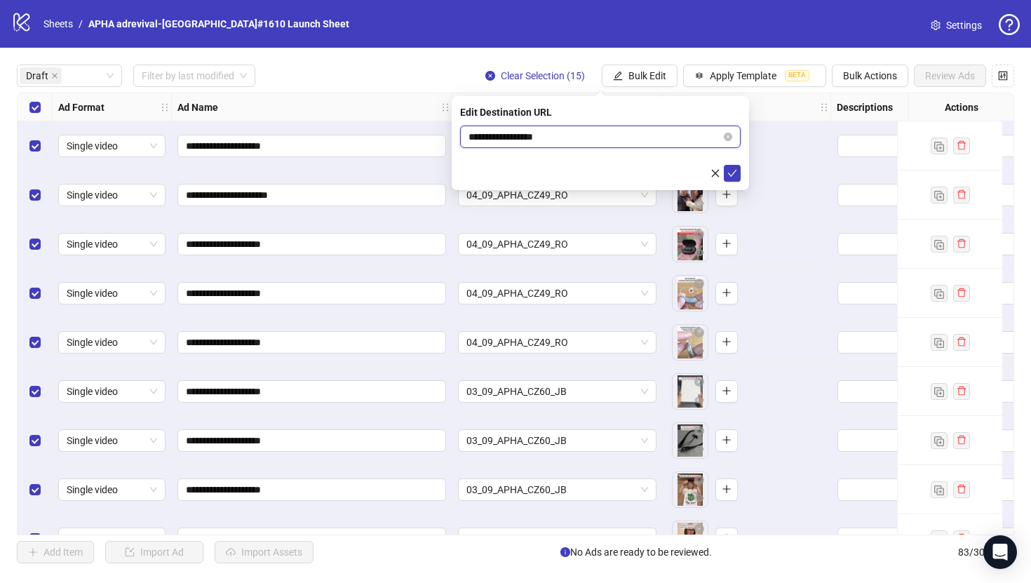
click at [607, 144] on input "**********" at bounding box center [594, 136] width 252 height 15
paste input "**********"
type input "**********"
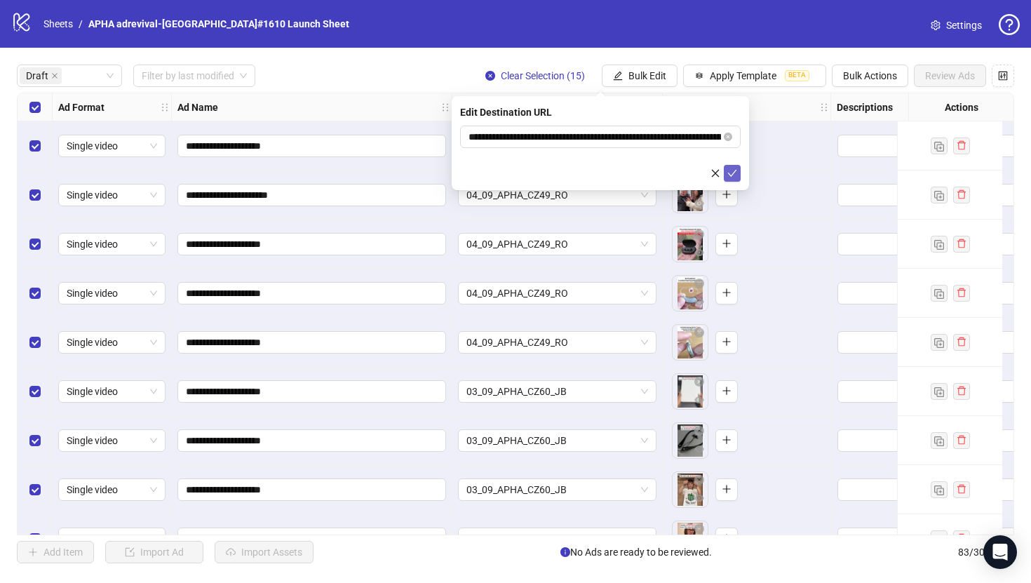
click at [729, 169] on icon "check" at bounding box center [732, 173] width 10 height 10
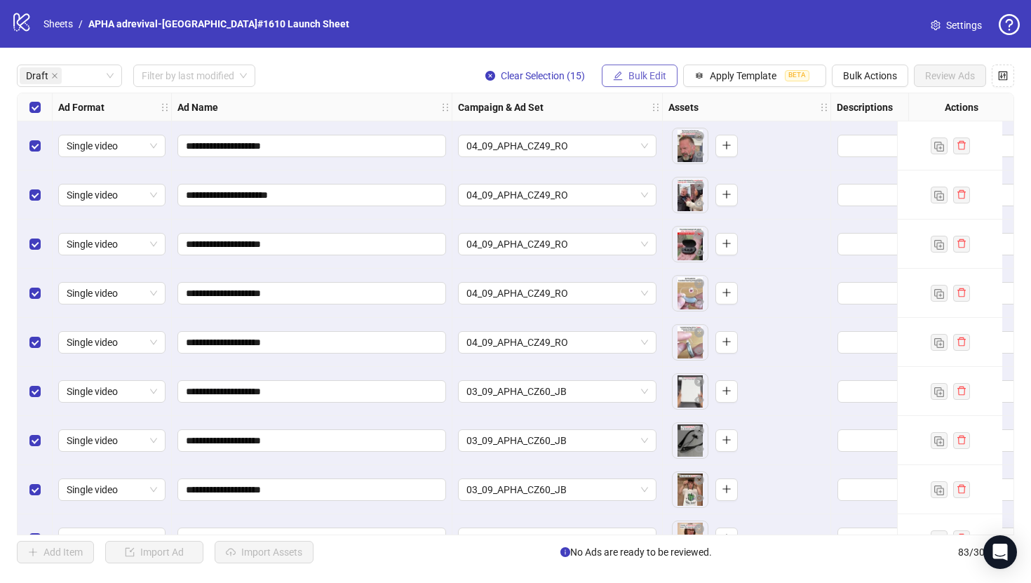
click at [666, 79] on button "Bulk Edit" at bounding box center [640, 76] width 76 height 22
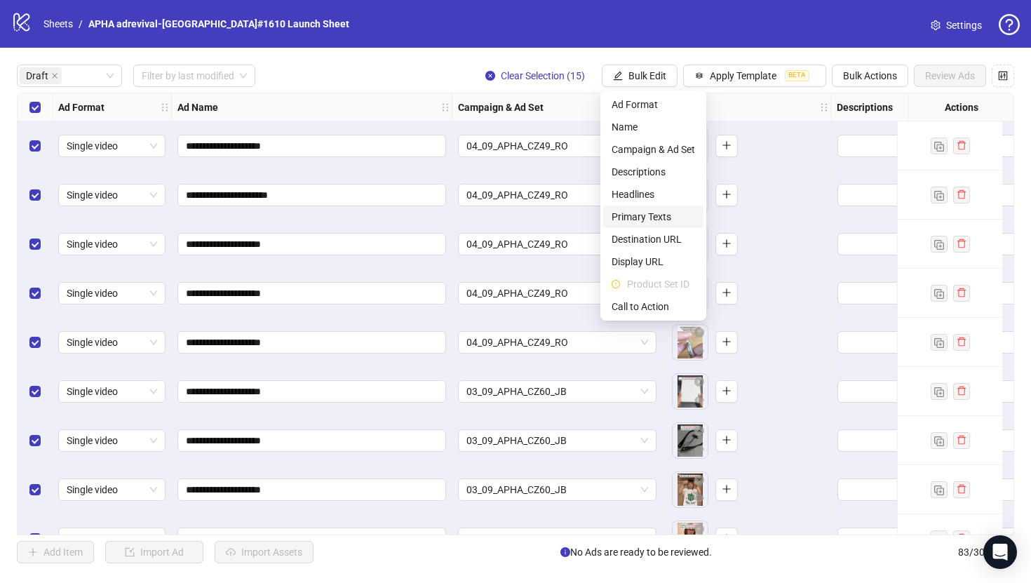
click at [663, 212] on span "Primary Texts" at bounding box center [653, 216] width 83 height 15
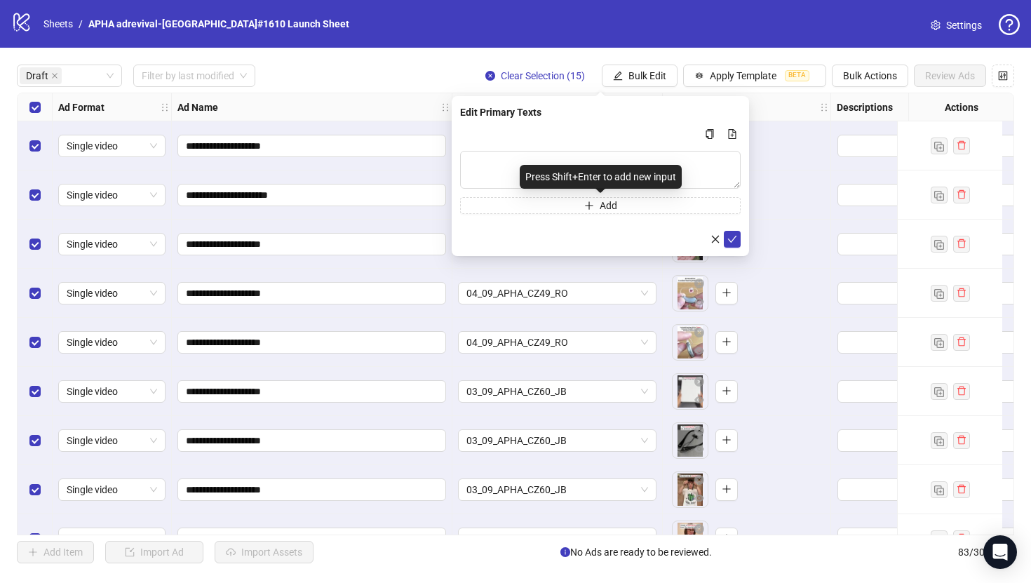
click at [630, 168] on div "Press Shift+Enter to add new input" at bounding box center [601, 177] width 162 height 24
click at [625, 158] on textarea "Multi-text input container - paste or copy values" at bounding box center [600, 170] width 281 height 38
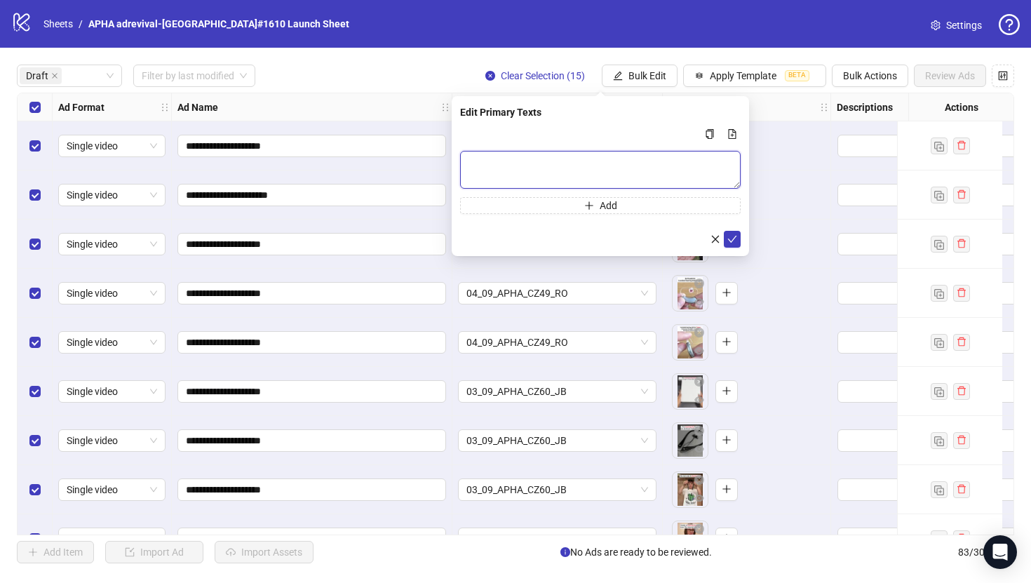
paste textarea "**********"
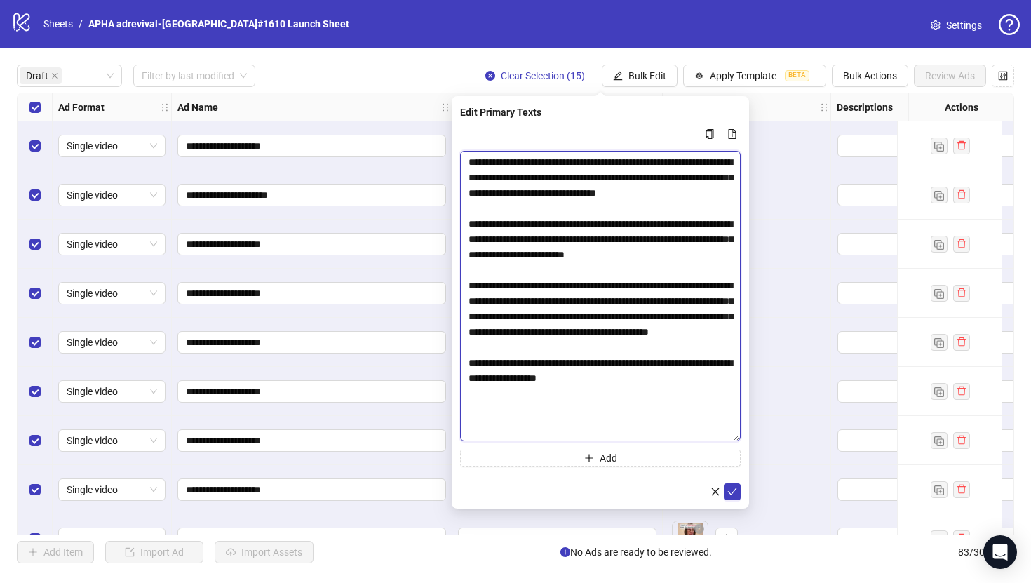
drag, startPoint x: 739, startPoint y: 184, endPoint x: 717, endPoint y: 438, distance: 254.2
click at [717, 438] on textarea "**********" at bounding box center [600, 296] width 281 height 290
type textarea "**********"
click at [735, 487] on span "submit" at bounding box center [732, 492] width 10 height 11
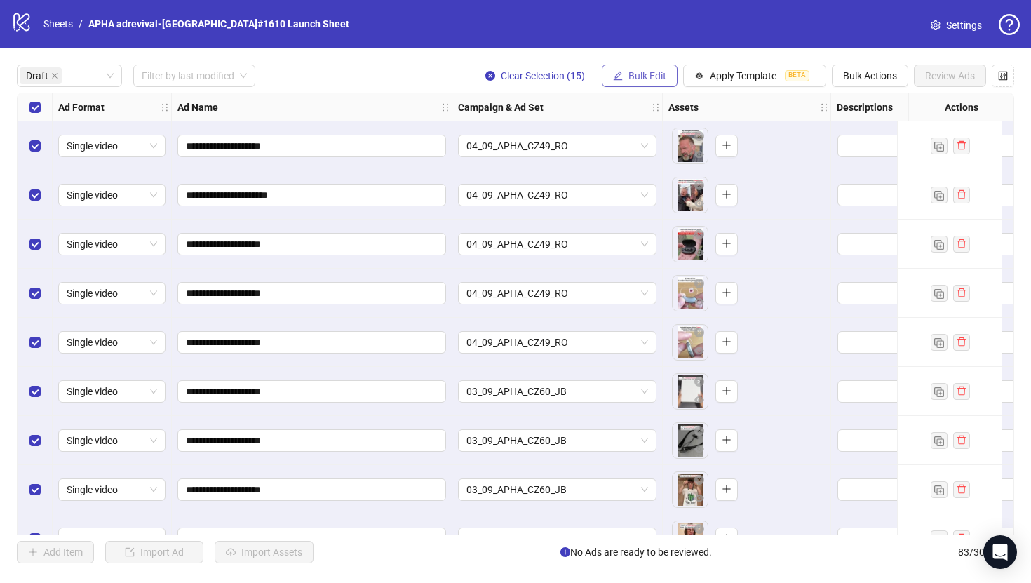
click at [633, 74] on span "Bulk Edit" at bounding box center [647, 75] width 38 height 11
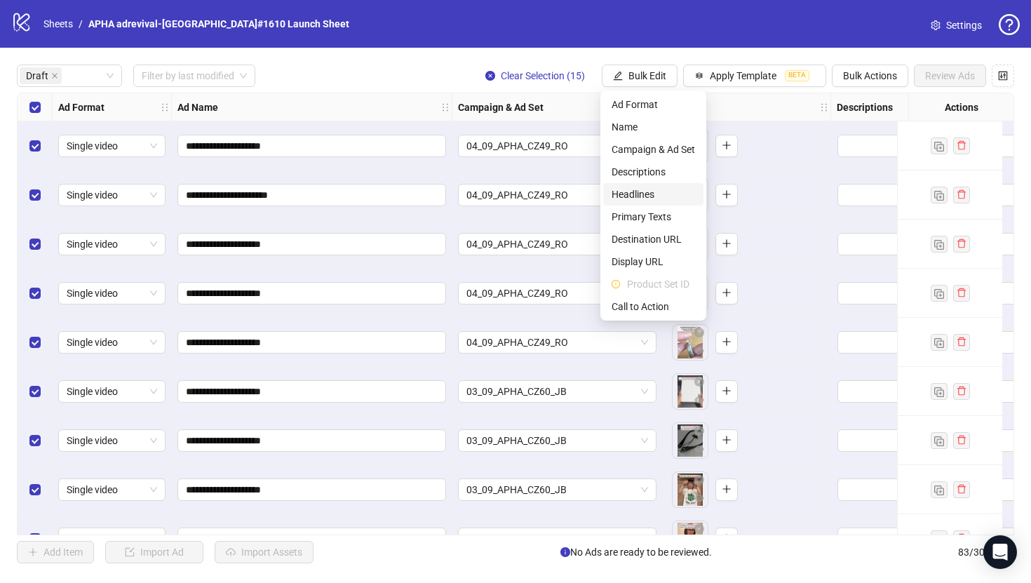
click at [623, 194] on span "Headlines" at bounding box center [653, 194] width 83 height 15
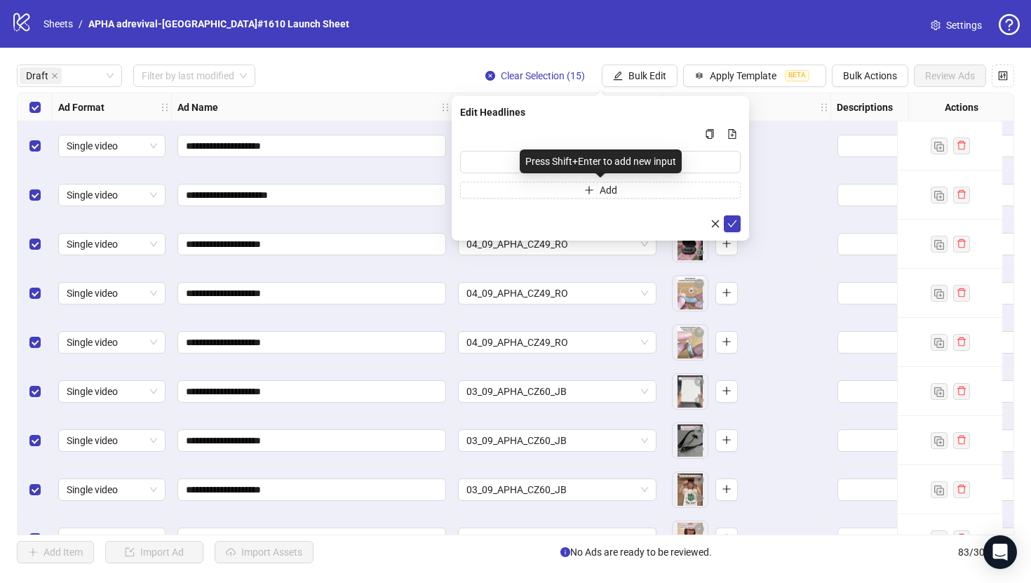
click at [619, 154] on div "Press Shift+Enter to add new input" at bounding box center [601, 161] width 162 height 24
click at [708, 163] on input "Multi-input container - paste or copy values" at bounding box center [600, 162] width 281 height 22
paste input "**********"
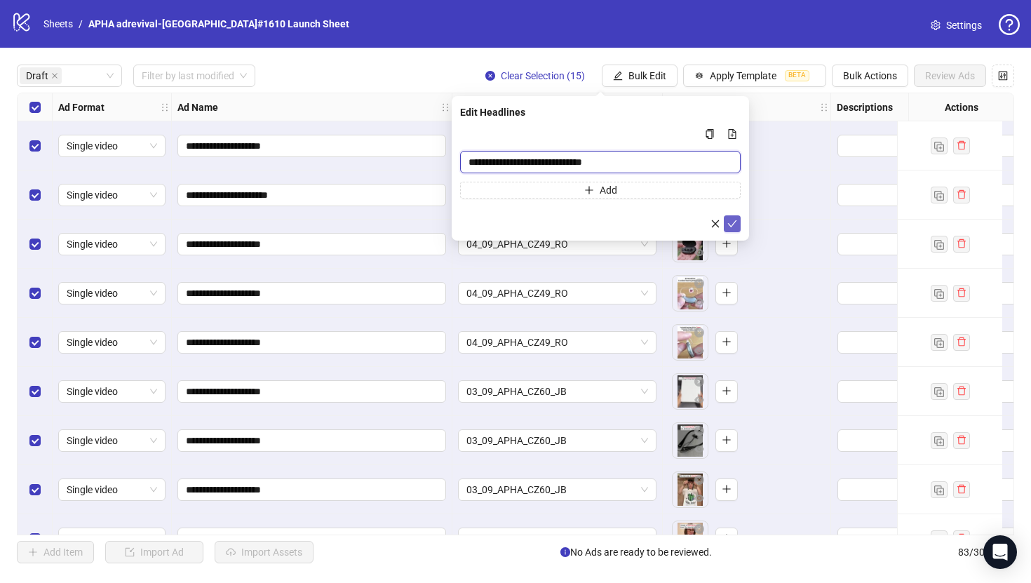
type input "**********"
click at [739, 221] on button "submit" at bounding box center [732, 223] width 17 height 17
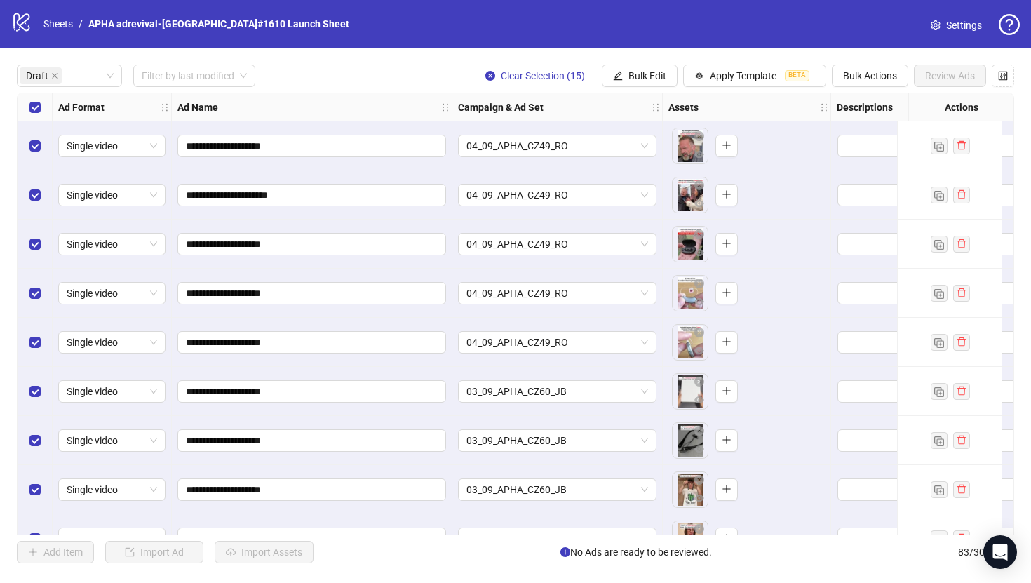
drag, startPoint x: 655, startPoint y: 73, endPoint x: 653, endPoint y: 105, distance: 32.3
click at [654, 72] on span "Bulk Edit" at bounding box center [647, 75] width 38 height 11
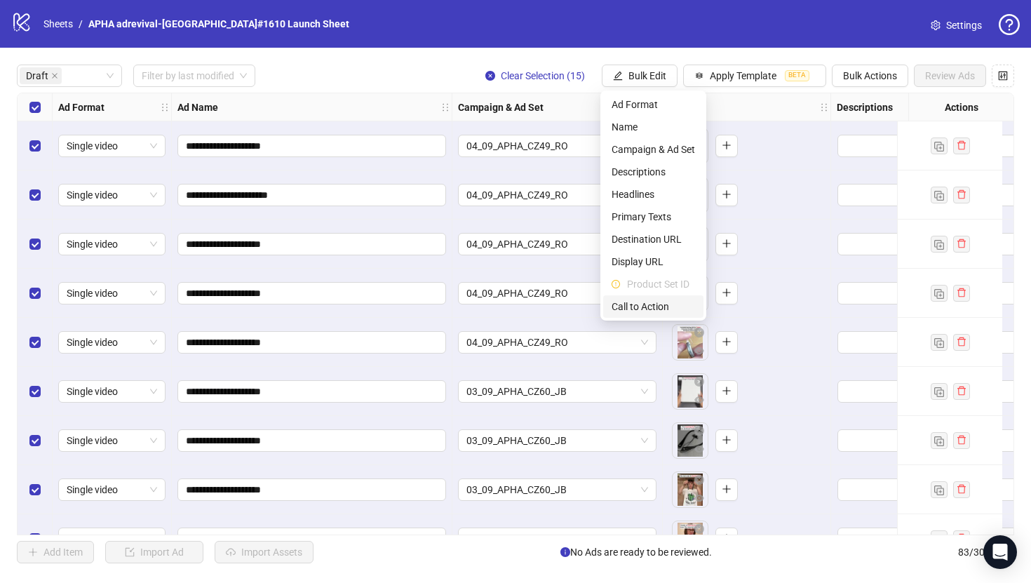
click at [659, 306] on span "Call to Action" at bounding box center [653, 306] width 83 height 15
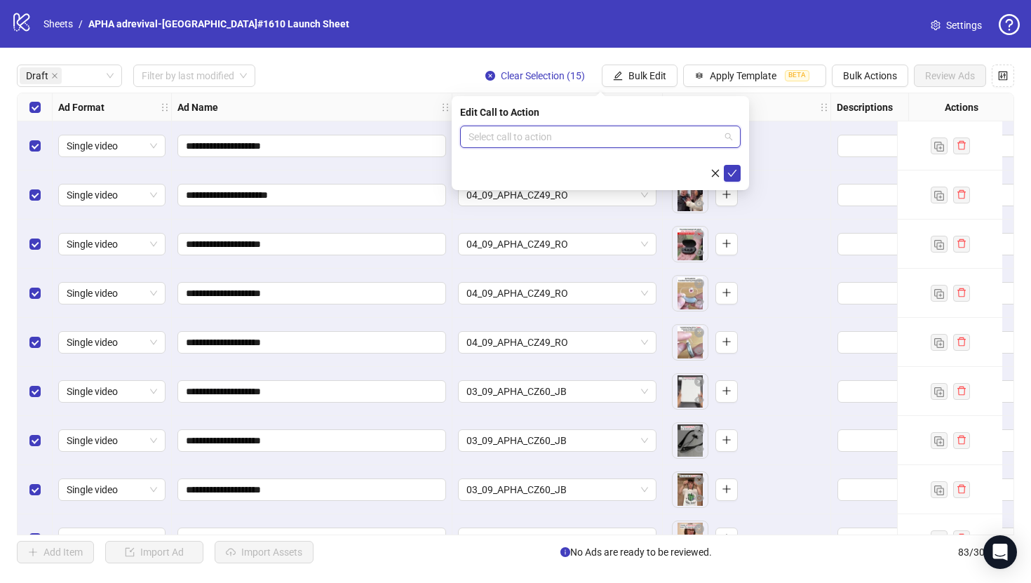
click at [651, 135] on input "search" at bounding box center [593, 136] width 251 height 21
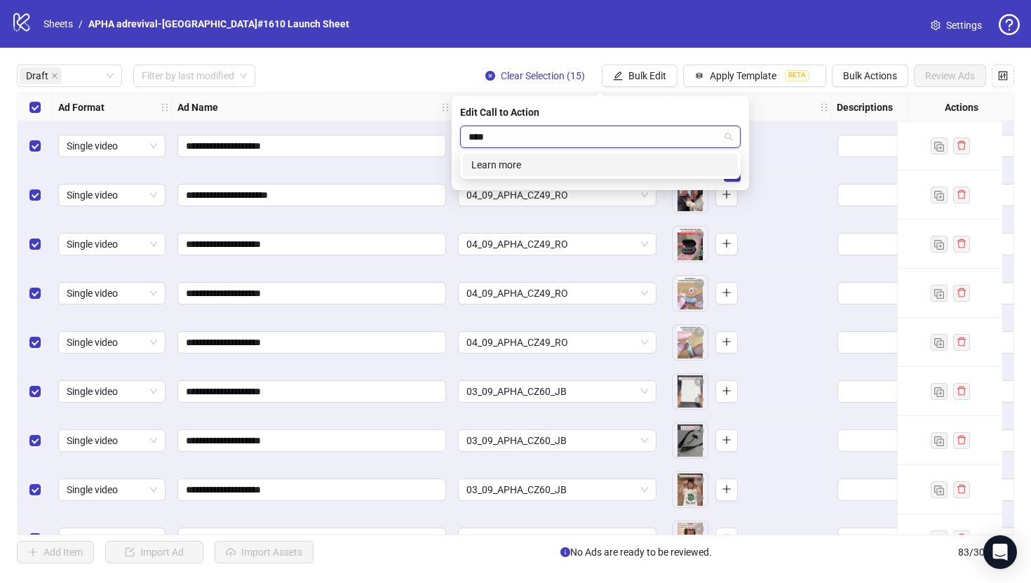
type input "*****"
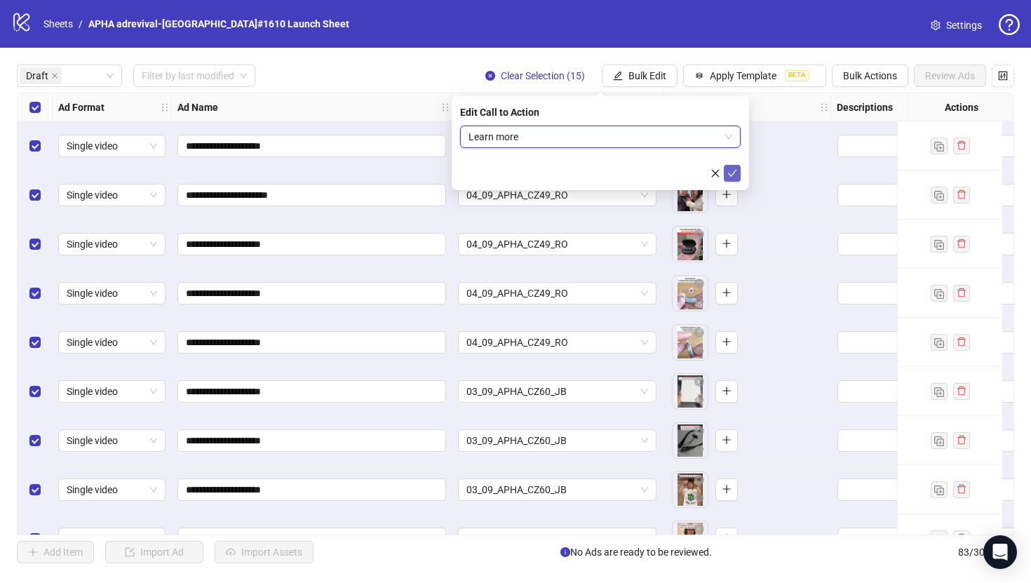
click at [732, 175] on icon "check" at bounding box center [732, 173] width 10 height 10
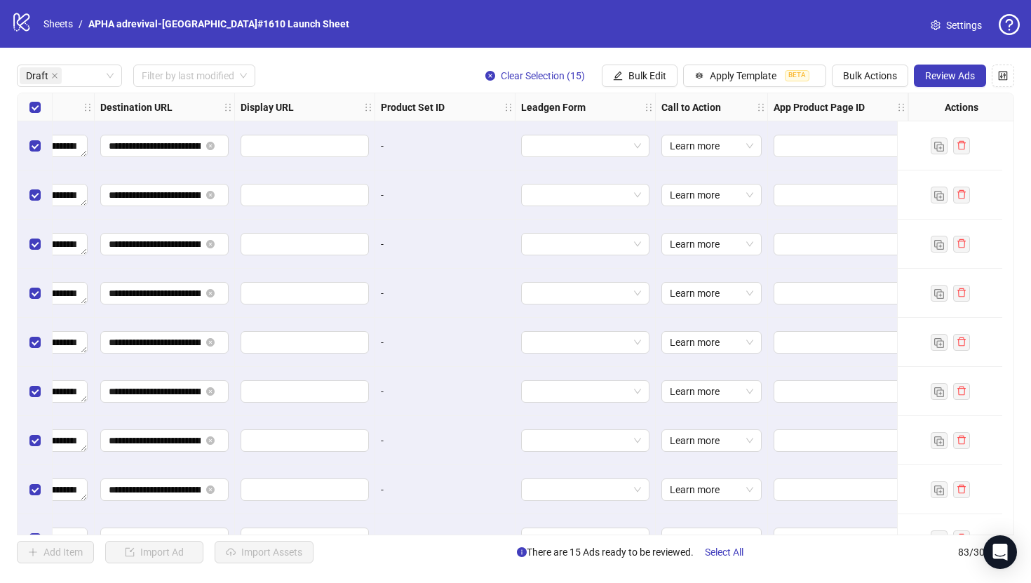
scroll to position [0, 1309]
click at [936, 83] on button "Review Ads" at bounding box center [950, 76] width 72 height 22
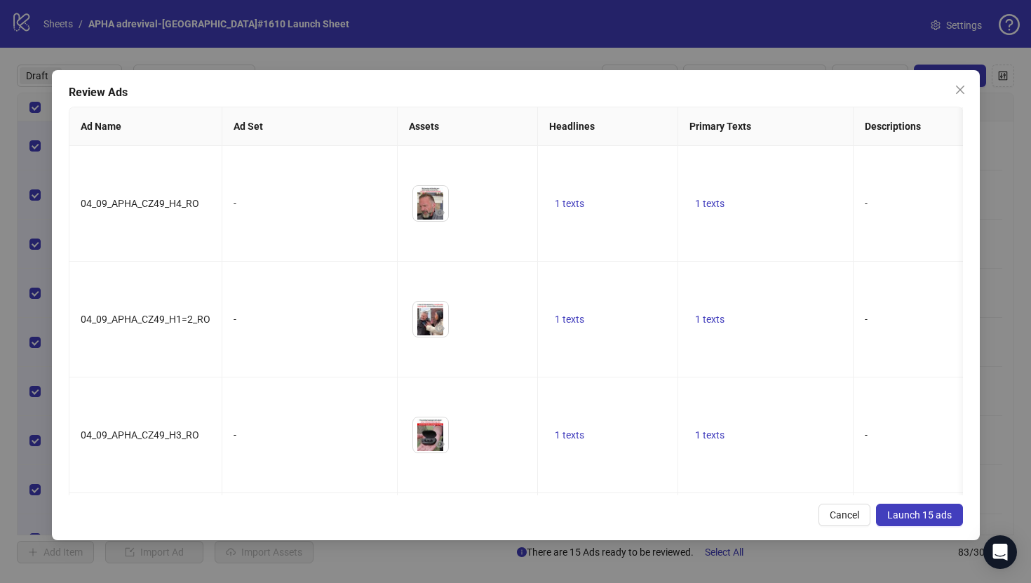
click at [924, 519] on span "Launch 15 ads" at bounding box center [919, 514] width 65 height 11
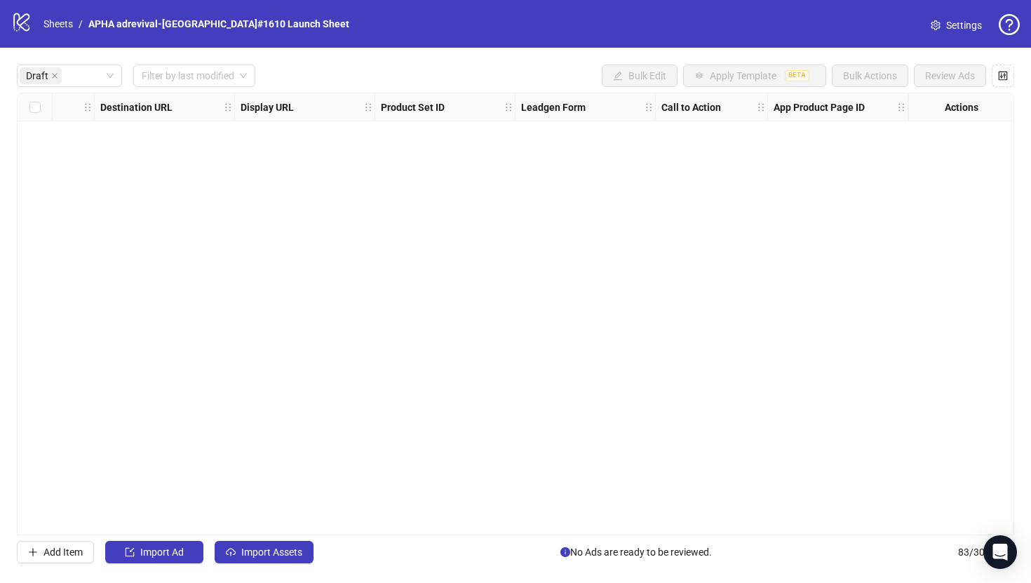
scroll to position [0, 1297]
